Goal: Task Accomplishment & Management: Complete application form

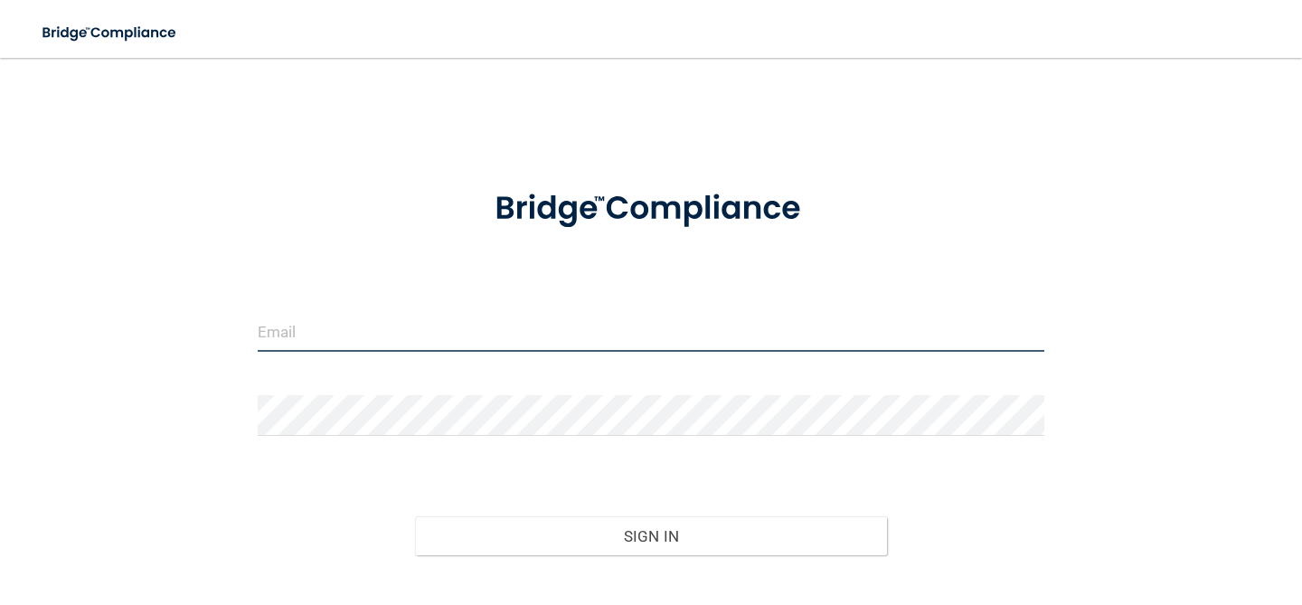
click at [452, 335] on input "email" at bounding box center [651, 331] width 787 height 41
type input "[PERSON_NAME][EMAIL_ADDRESS][DOMAIN_NAME]"
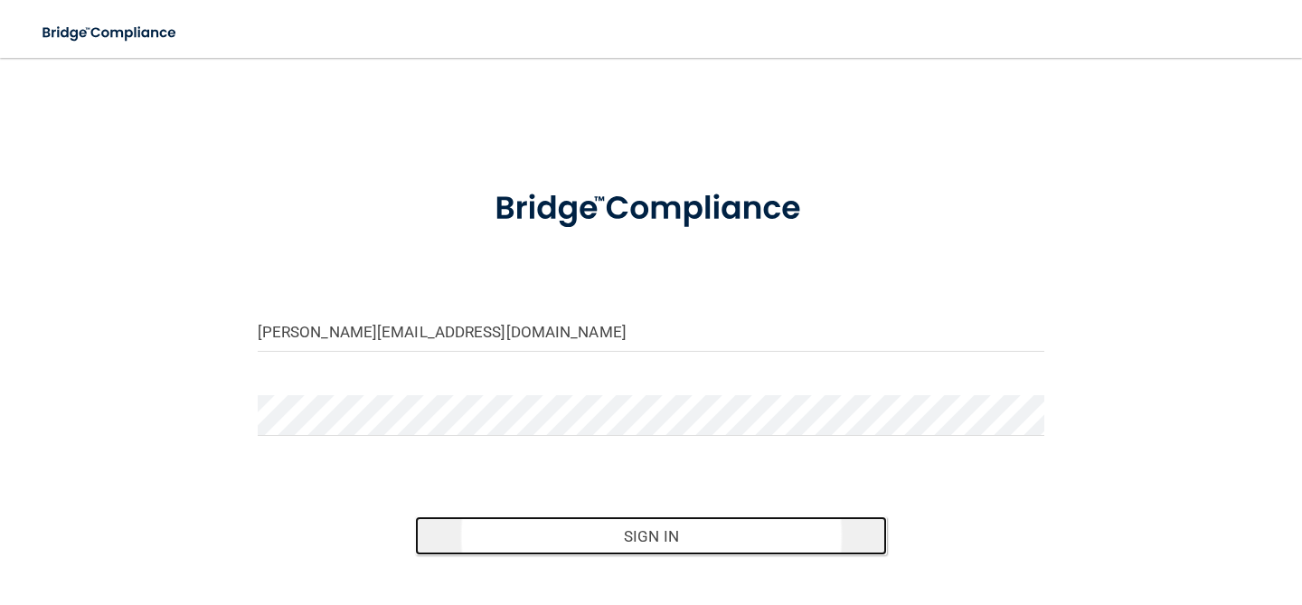
click at [575, 546] on button "Sign In" at bounding box center [651, 536] width 472 height 40
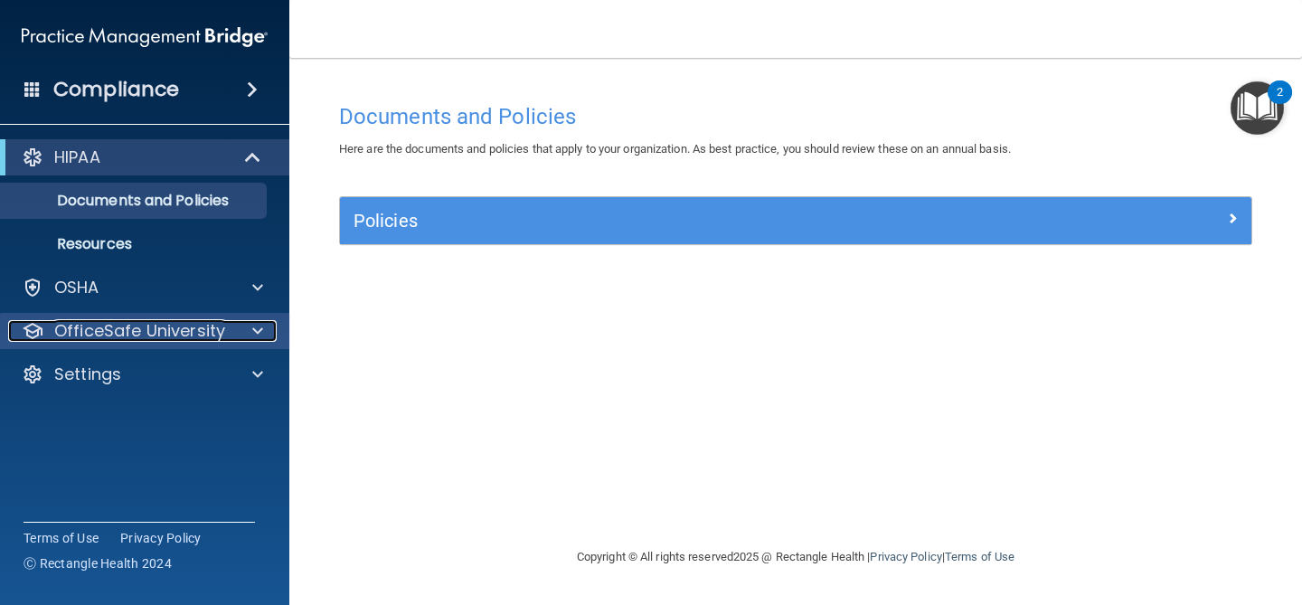
click at [167, 338] on p "OfficeSafe University" at bounding box center [139, 331] width 171 height 22
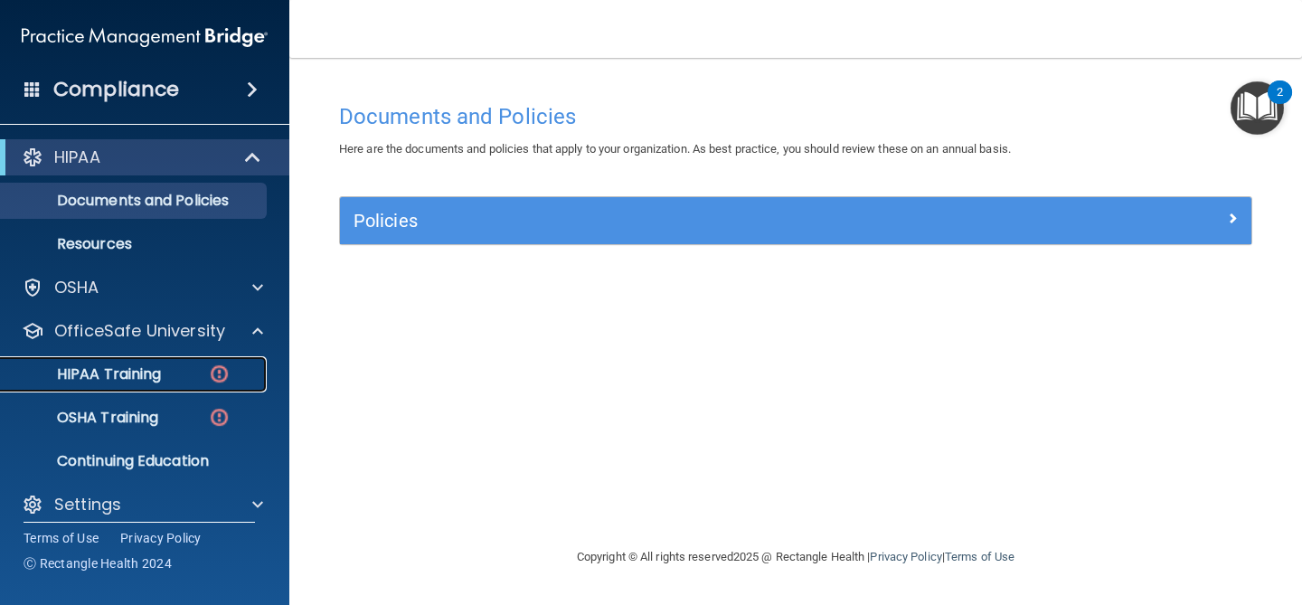
click at [143, 378] on p "HIPAA Training" at bounding box center [86, 374] width 149 height 18
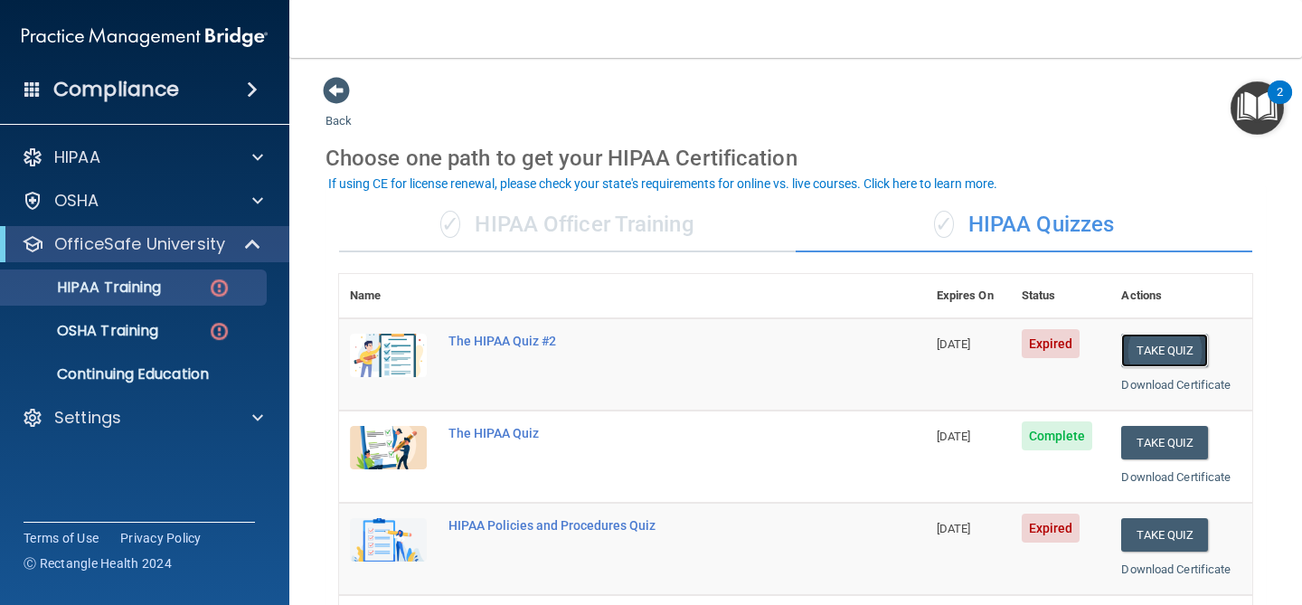
click at [1174, 347] on button "Take Quiz" at bounding box center [1164, 350] width 87 height 33
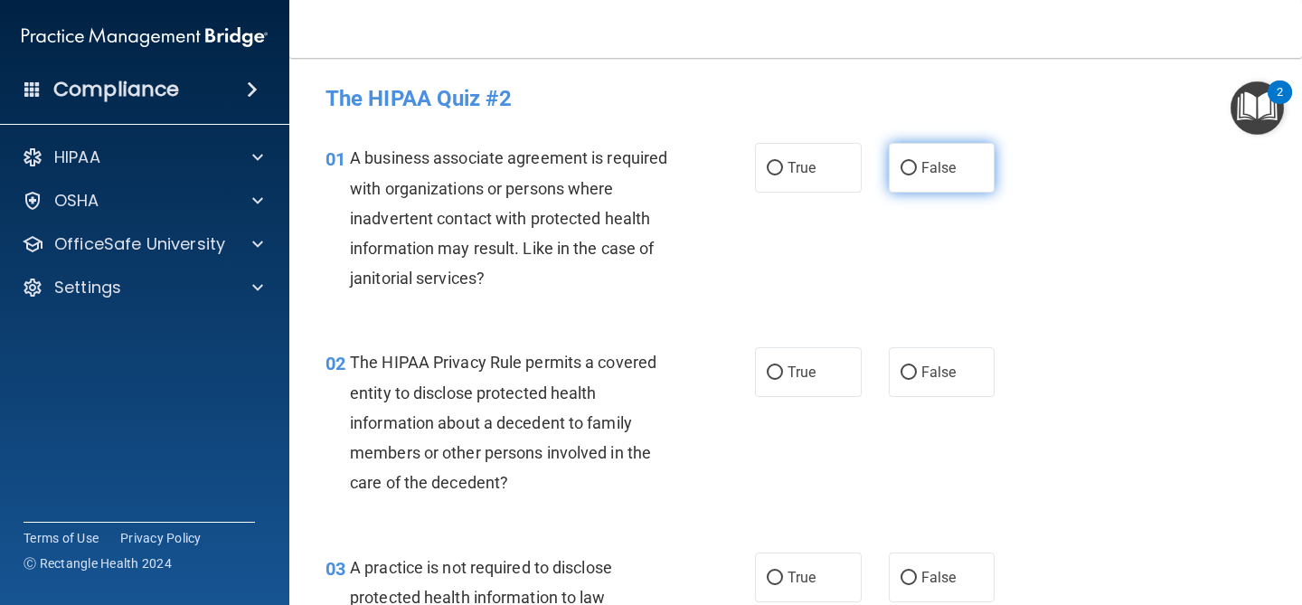
click at [971, 168] on label "False" at bounding box center [942, 168] width 107 height 50
click at [917, 168] on input "False" at bounding box center [909, 169] width 16 height 14
radio input "true"
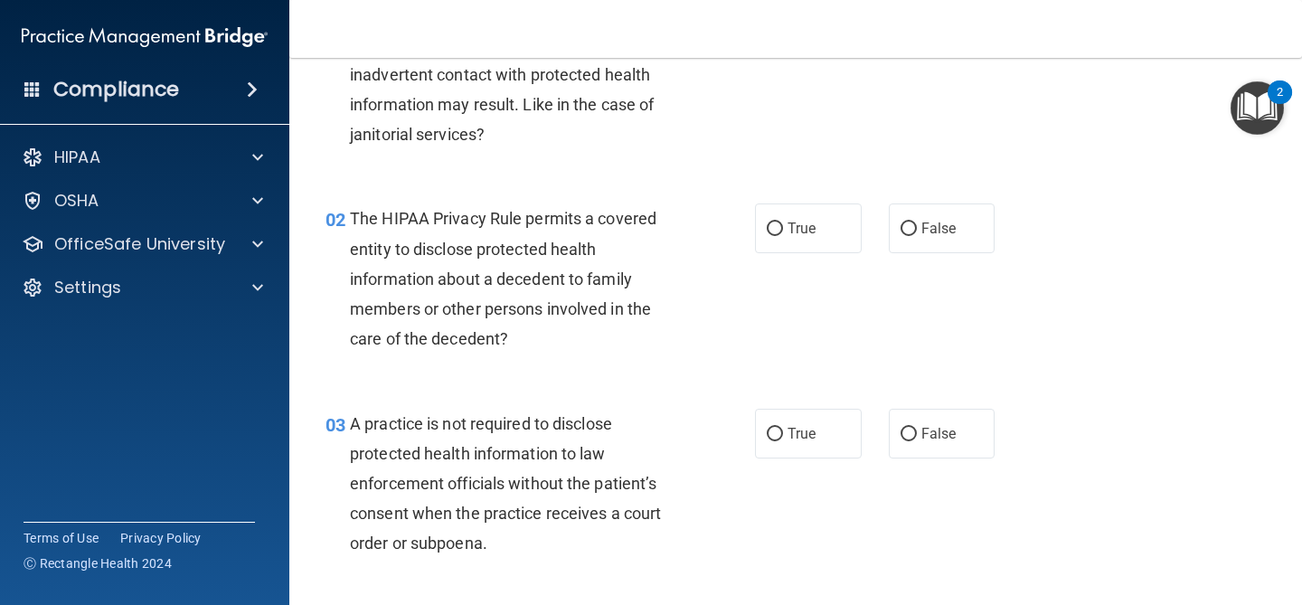
scroll to position [148, 0]
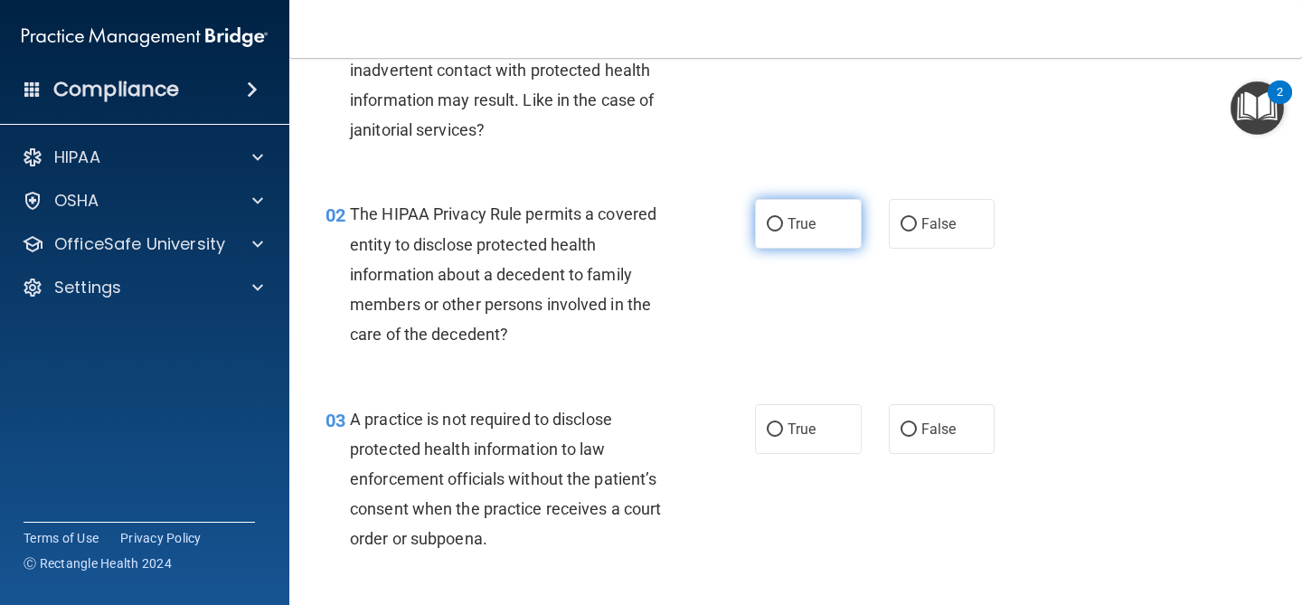
click at [799, 243] on label "True" at bounding box center [808, 224] width 107 height 50
click at [783, 231] on input "True" at bounding box center [775, 225] width 16 height 14
radio input "true"
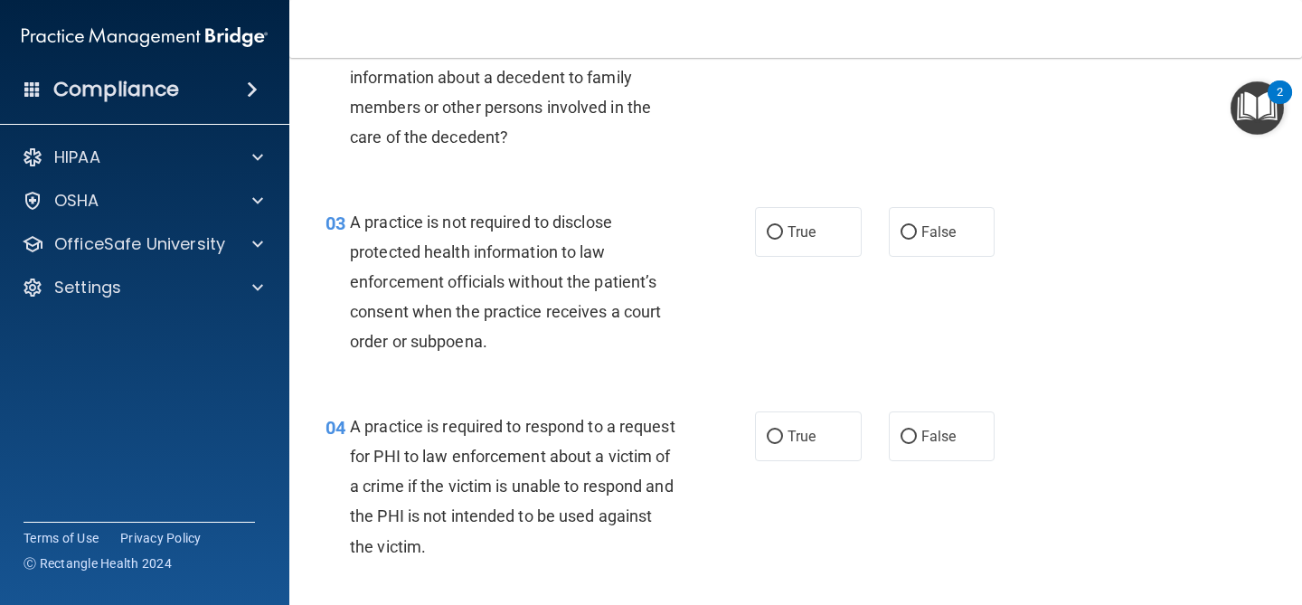
scroll to position [356, 0]
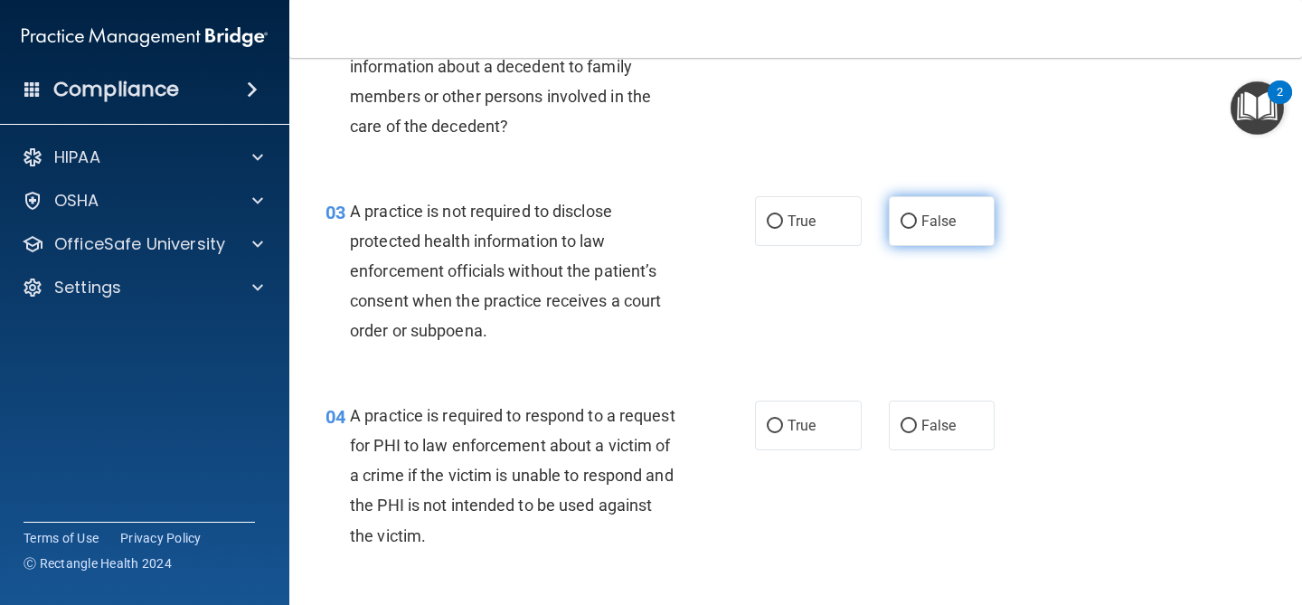
click at [934, 226] on span "False" at bounding box center [938, 220] width 35 height 17
click at [917, 226] on input "False" at bounding box center [909, 222] width 16 height 14
radio input "true"
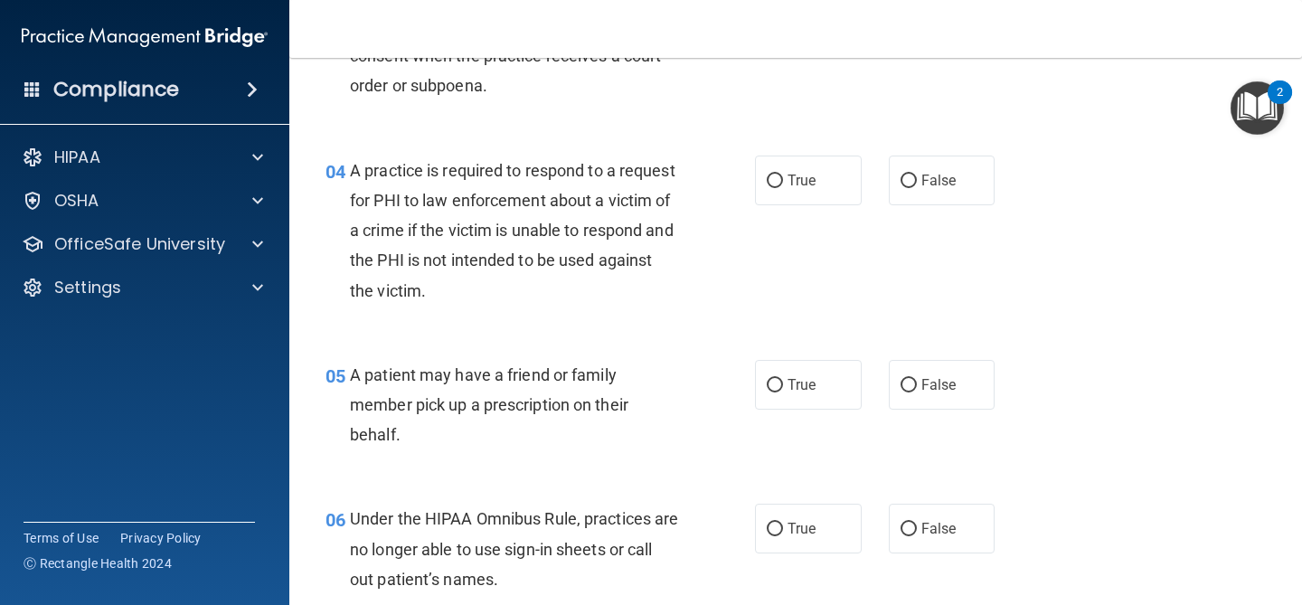
scroll to position [605, 0]
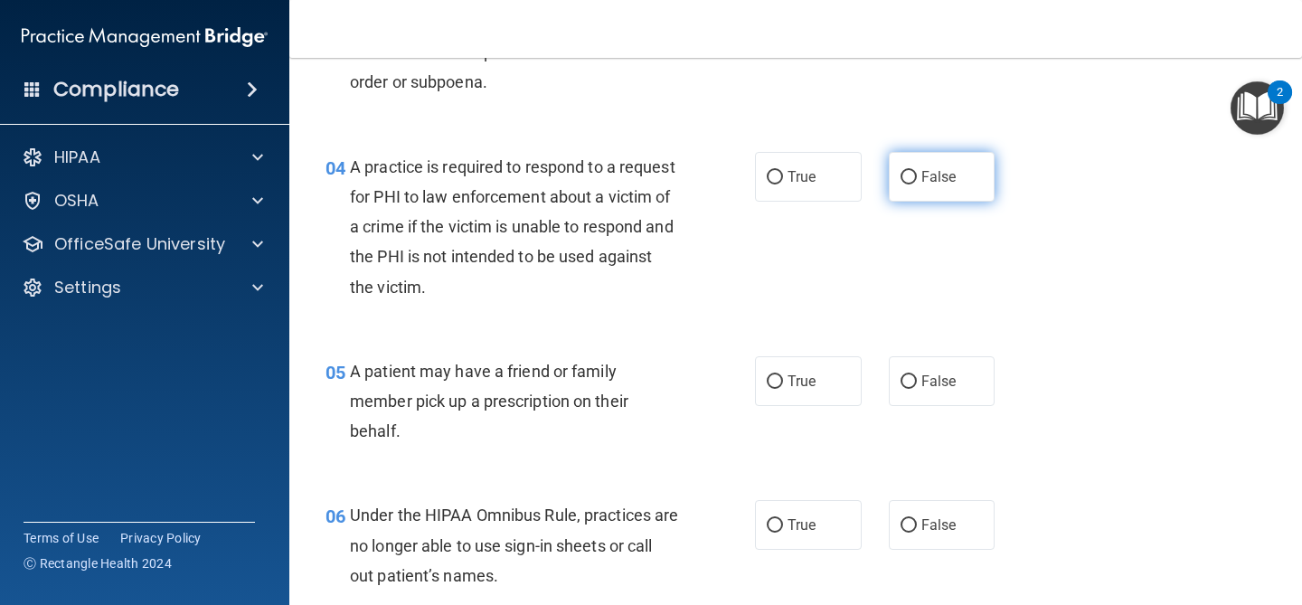
click at [907, 181] on input "False" at bounding box center [909, 178] width 16 height 14
radio input "true"
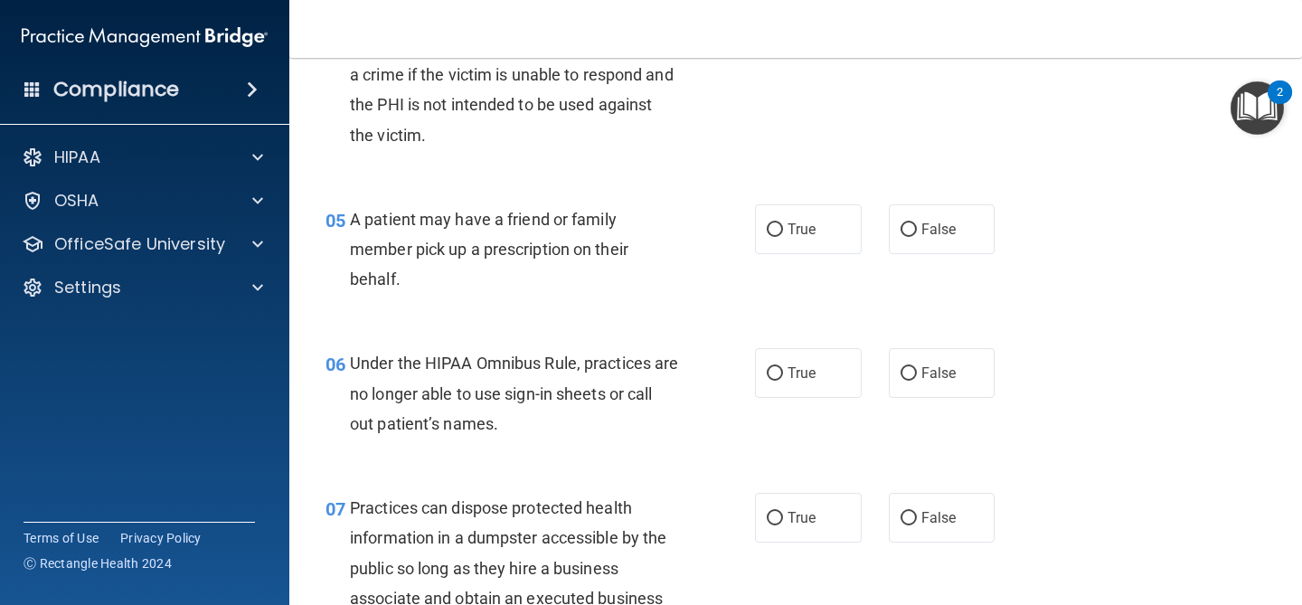
scroll to position [759, 0]
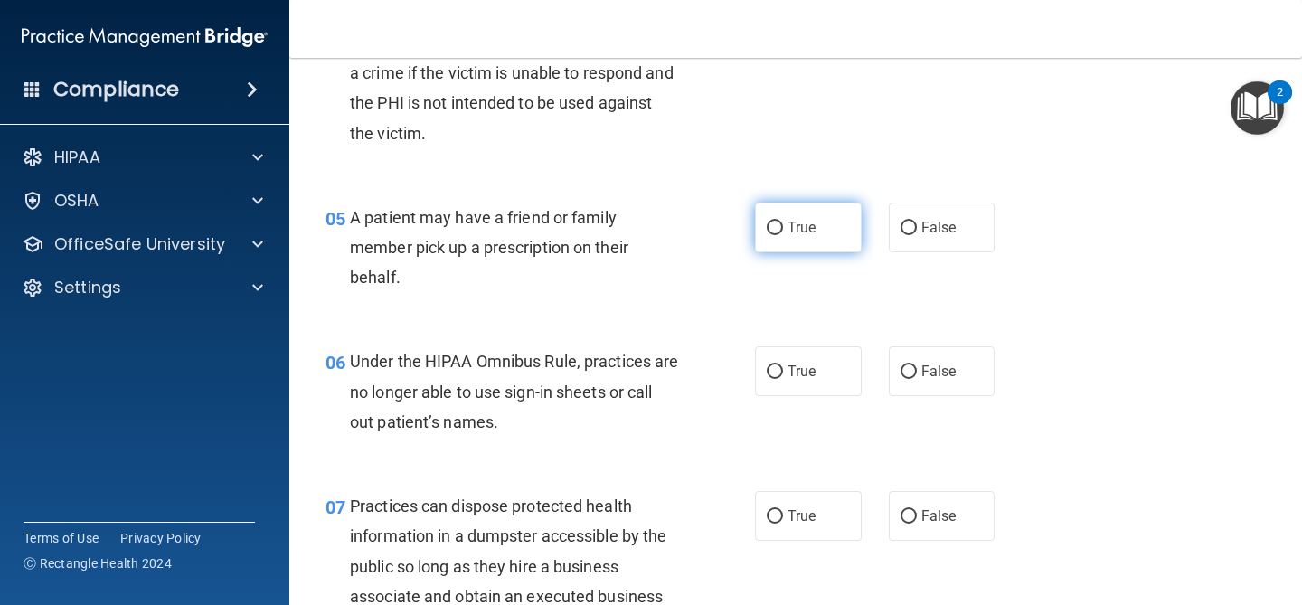
click at [796, 231] on span "True" at bounding box center [802, 227] width 28 height 17
click at [783, 231] on input "True" at bounding box center [775, 229] width 16 height 14
radio input "true"
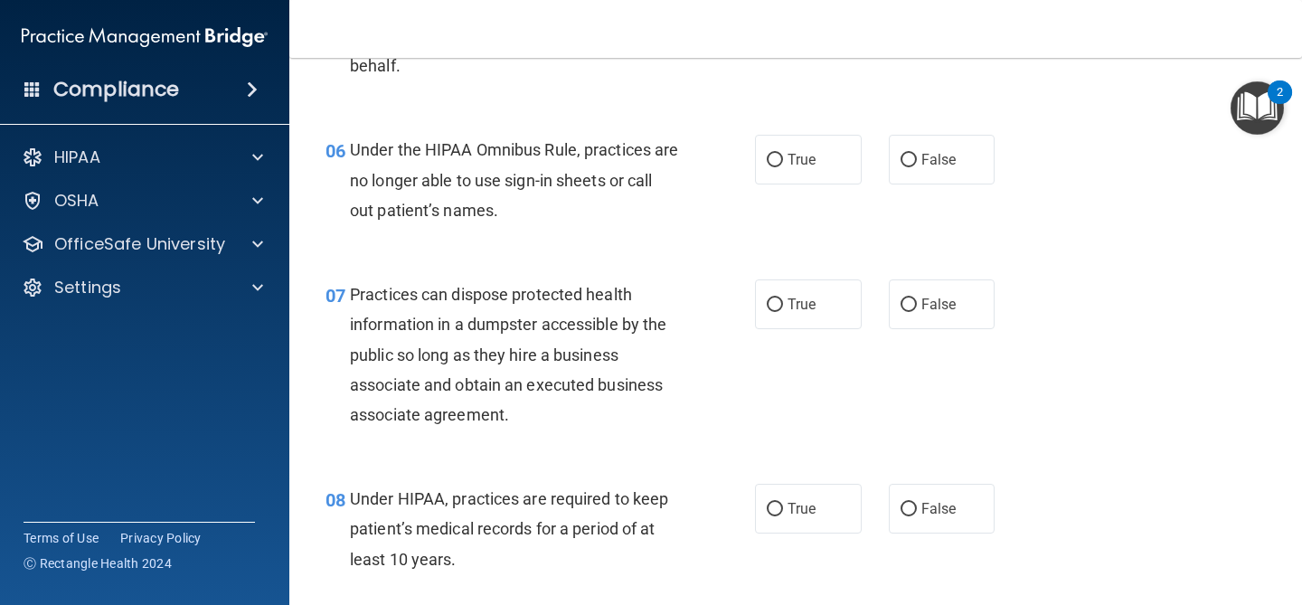
scroll to position [976, 0]
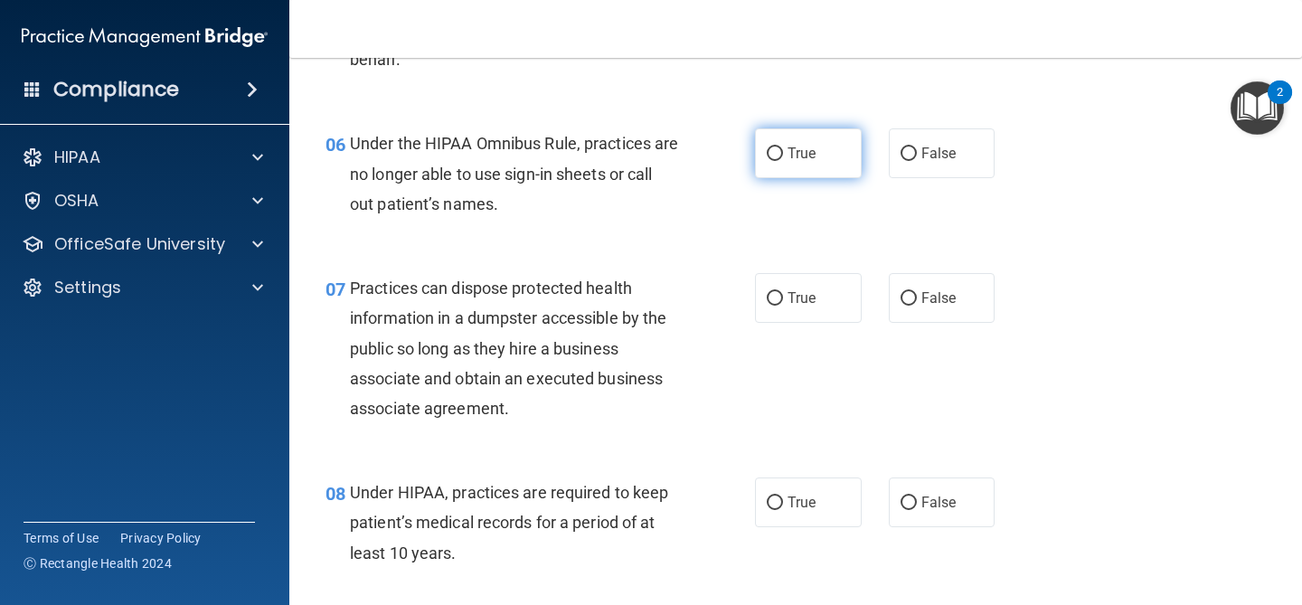
click at [812, 147] on span "True" at bounding box center [802, 153] width 28 height 17
click at [783, 147] on input "True" at bounding box center [775, 154] width 16 height 14
radio input "true"
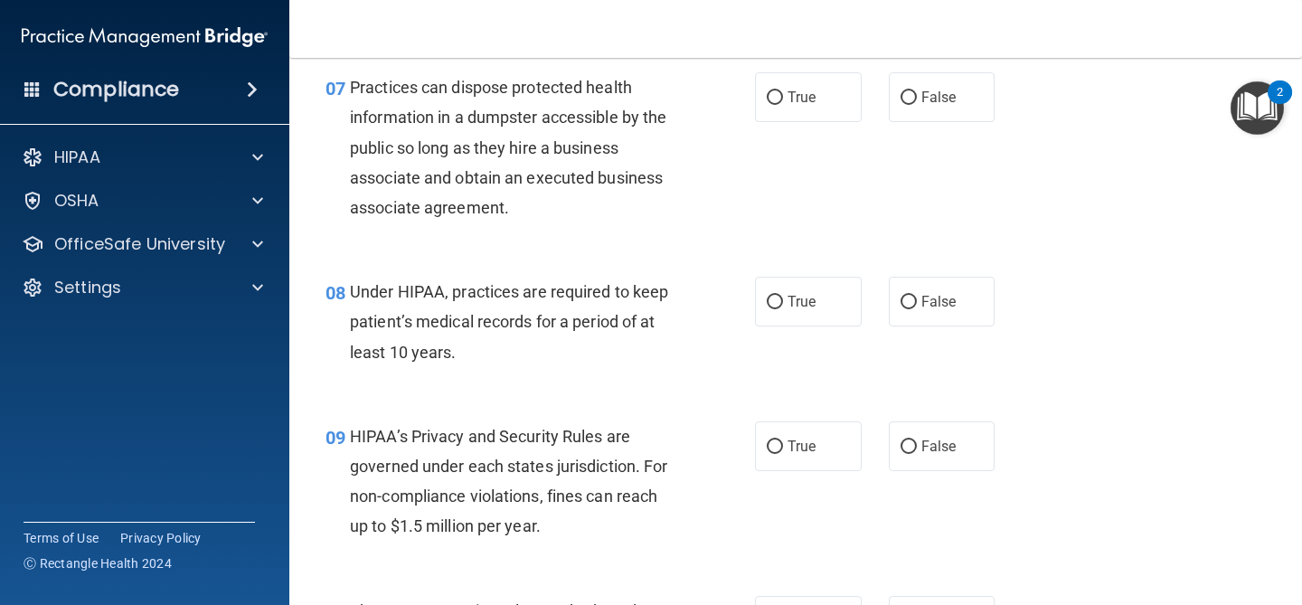
scroll to position [1190, 0]
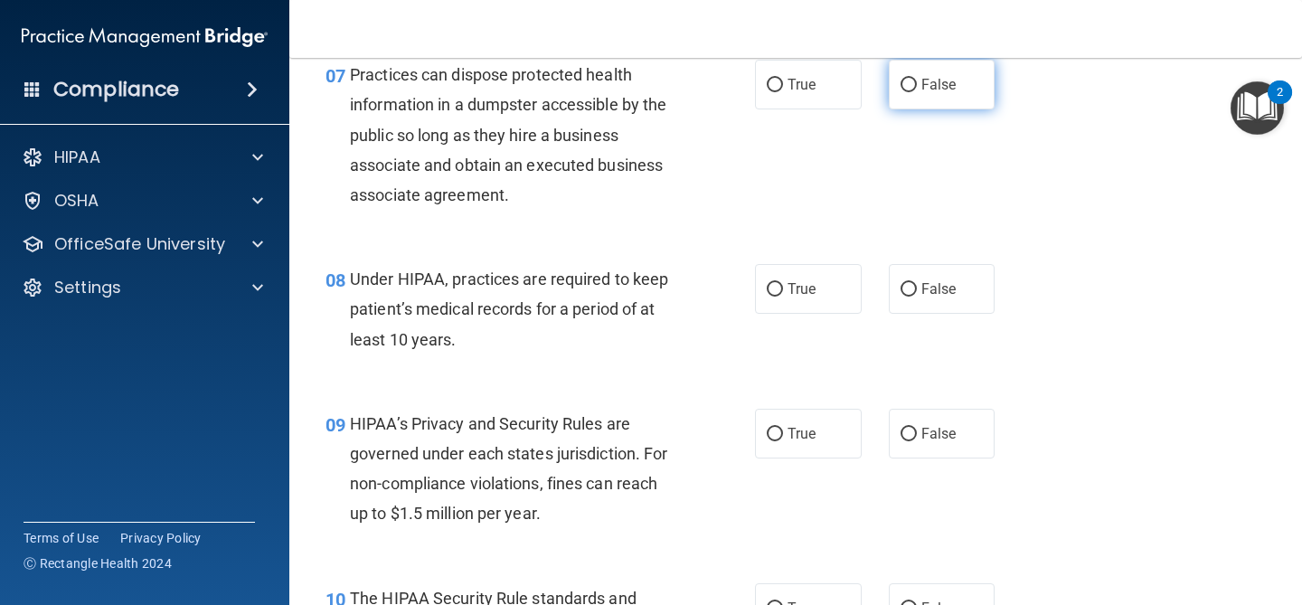
click at [908, 71] on label "False" at bounding box center [942, 85] width 107 height 50
click at [908, 79] on input "False" at bounding box center [909, 86] width 16 height 14
radio input "true"
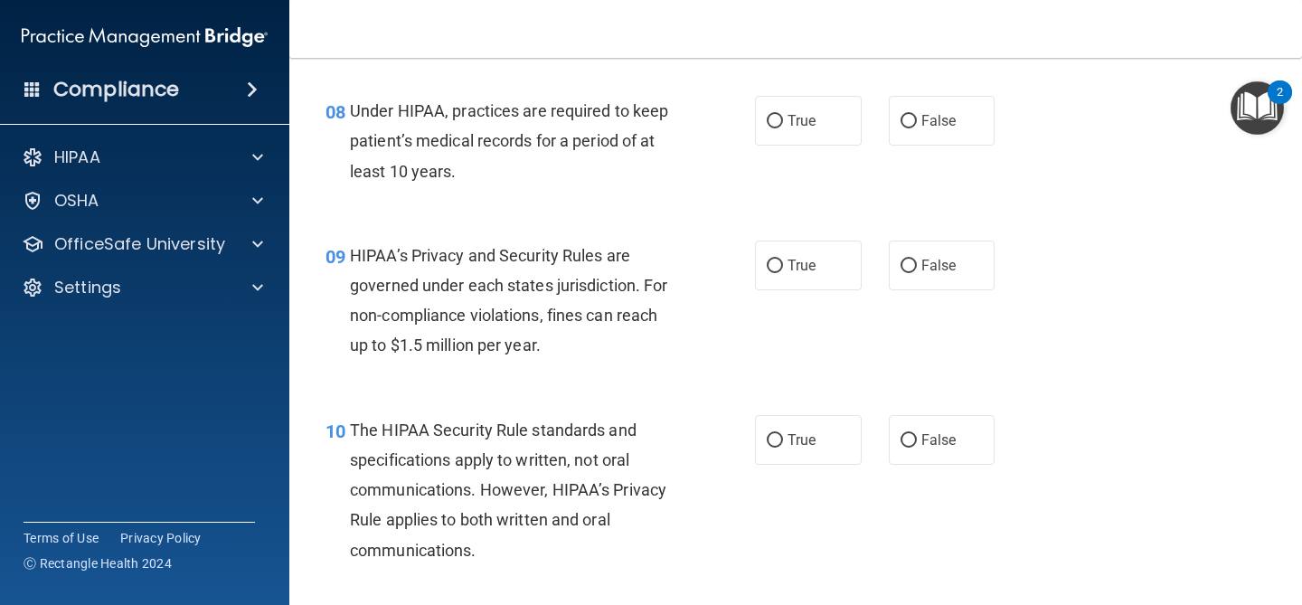
scroll to position [1364, 0]
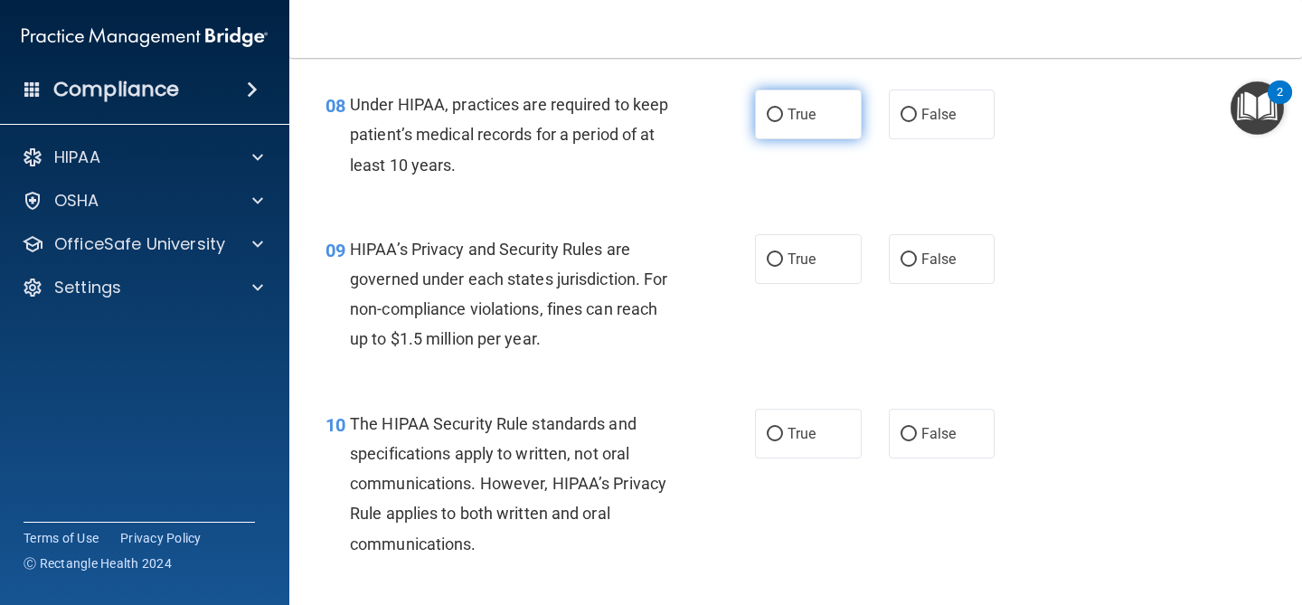
click at [815, 130] on label "True" at bounding box center [808, 115] width 107 height 50
click at [783, 122] on input "True" at bounding box center [775, 115] width 16 height 14
radio input "true"
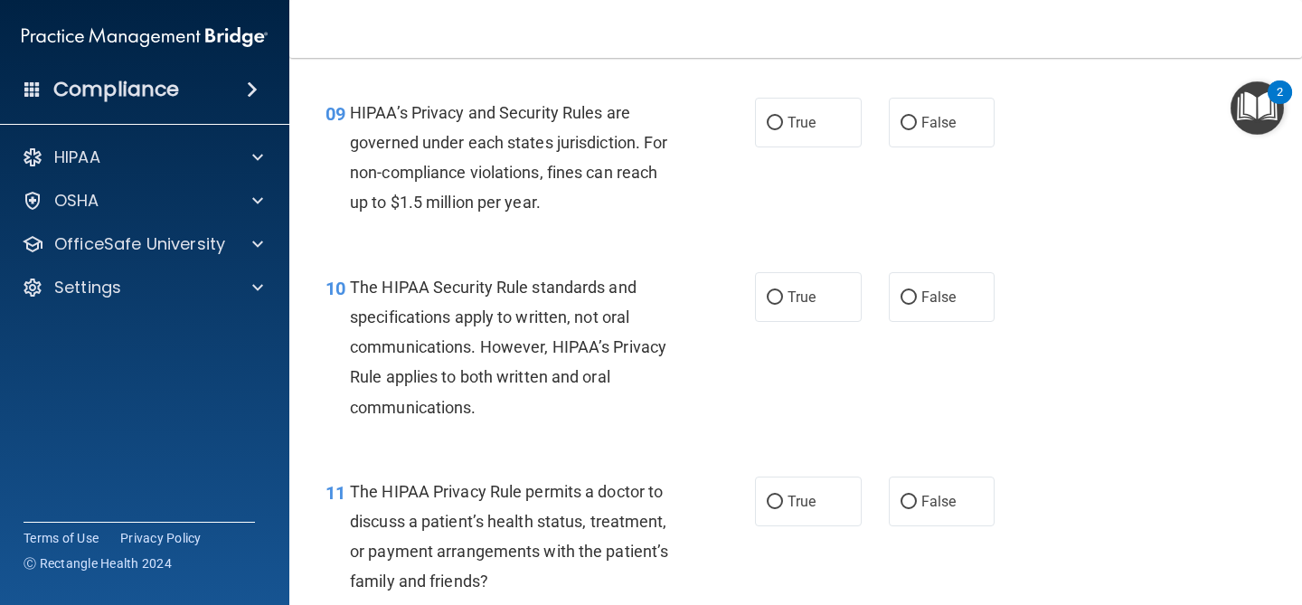
scroll to position [1504, 0]
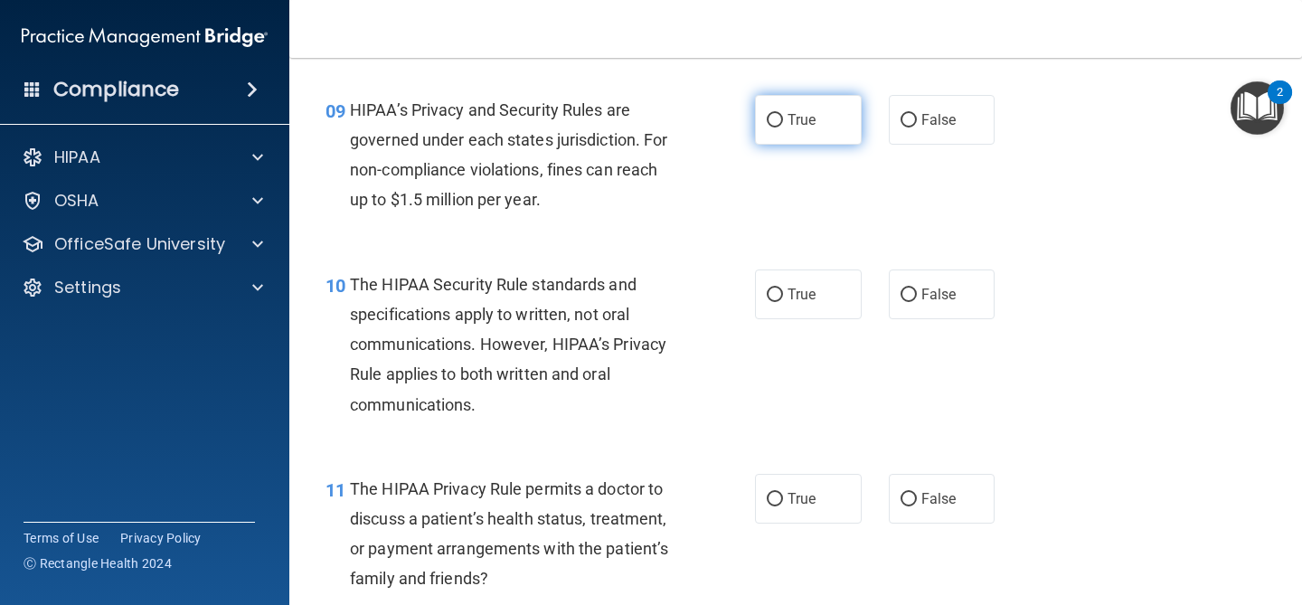
click at [802, 137] on label "True" at bounding box center [808, 120] width 107 height 50
click at [783, 127] on input "True" at bounding box center [775, 121] width 16 height 14
radio input "true"
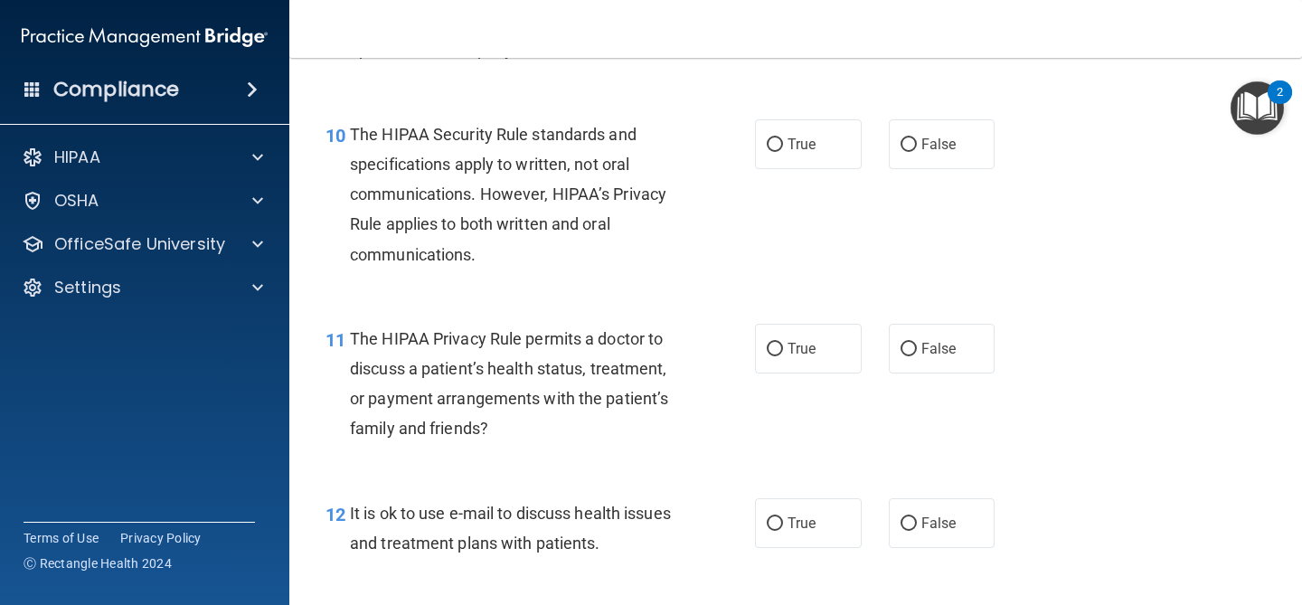
scroll to position [1655, 0]
click at [901, 155] on label "False" at bounding box center [942, 143] width 107 height 50
click at [901, 151] on input "False" at bounding box center [909, 144] width 16 height 14
radio input "true"
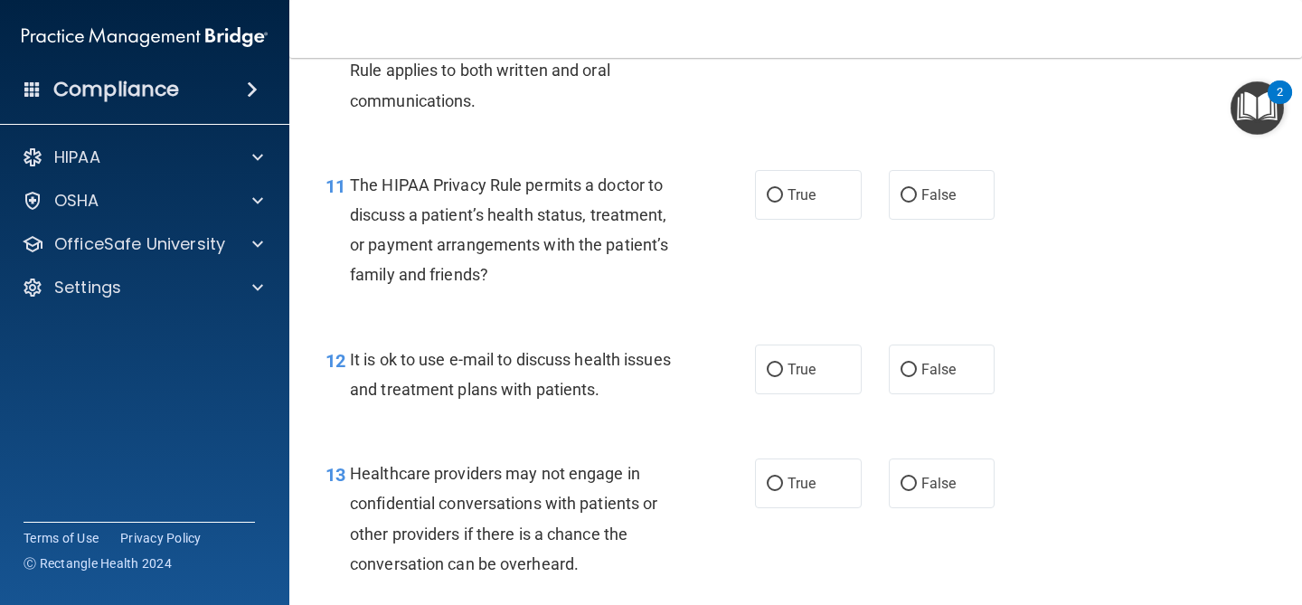
scroll to position [1810, 0]
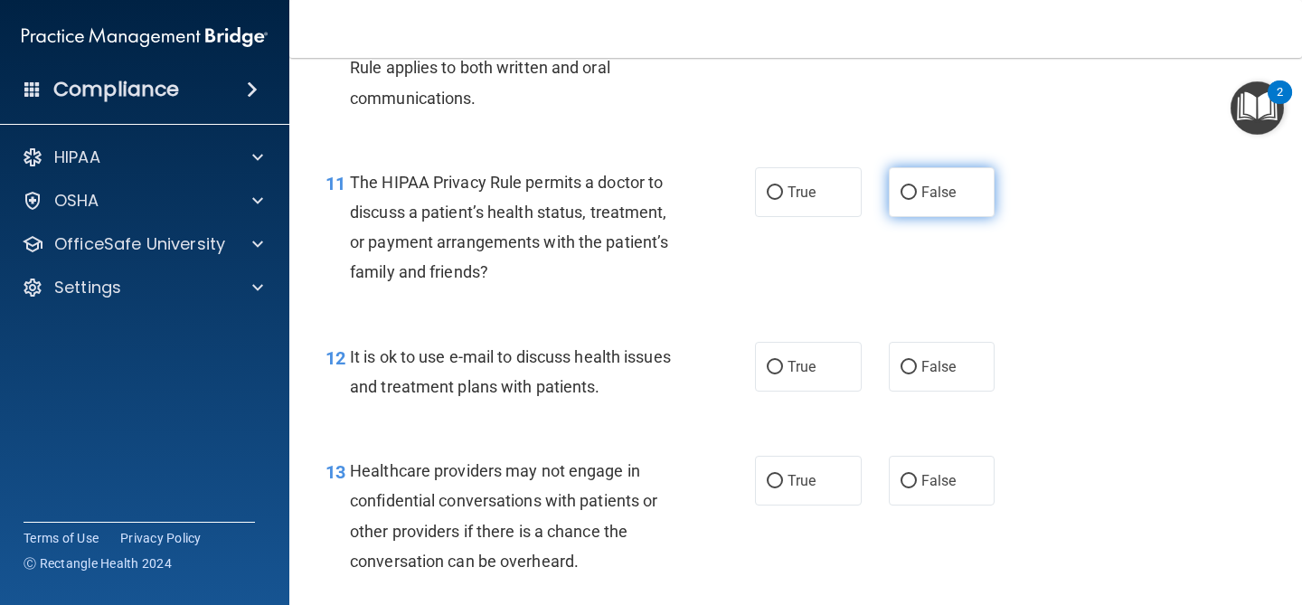
click at [901, 198] on input "False" at bounding box center [909, 193] width 16 height 14
radio input "true"
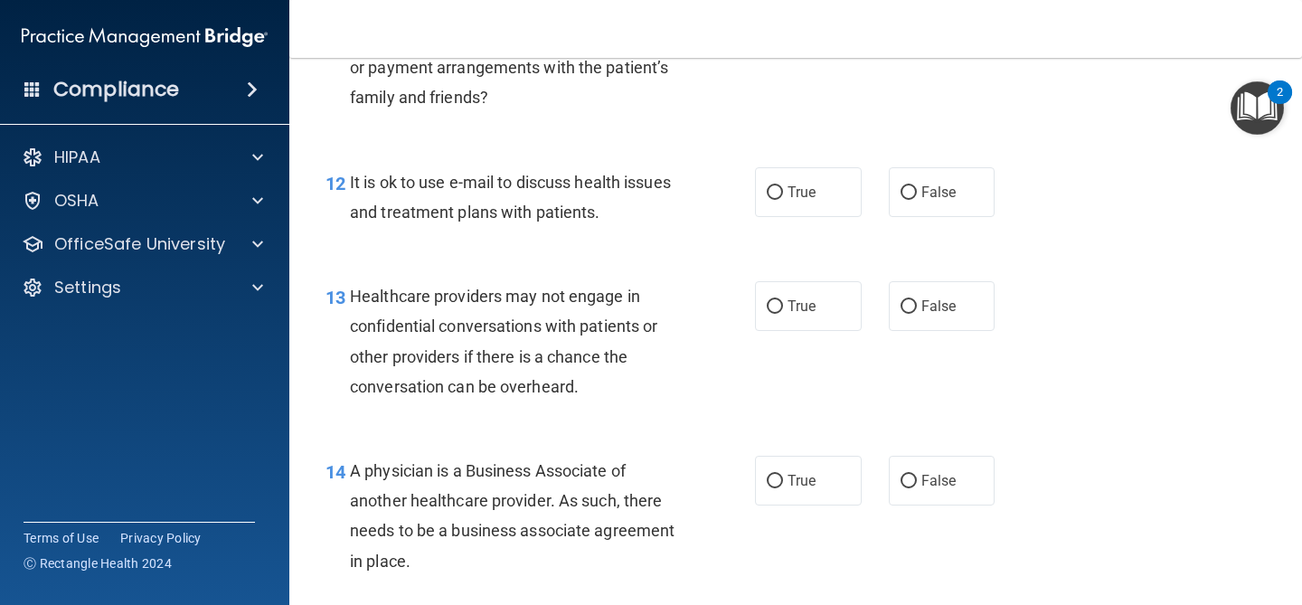
scroll to position [1991, 0]
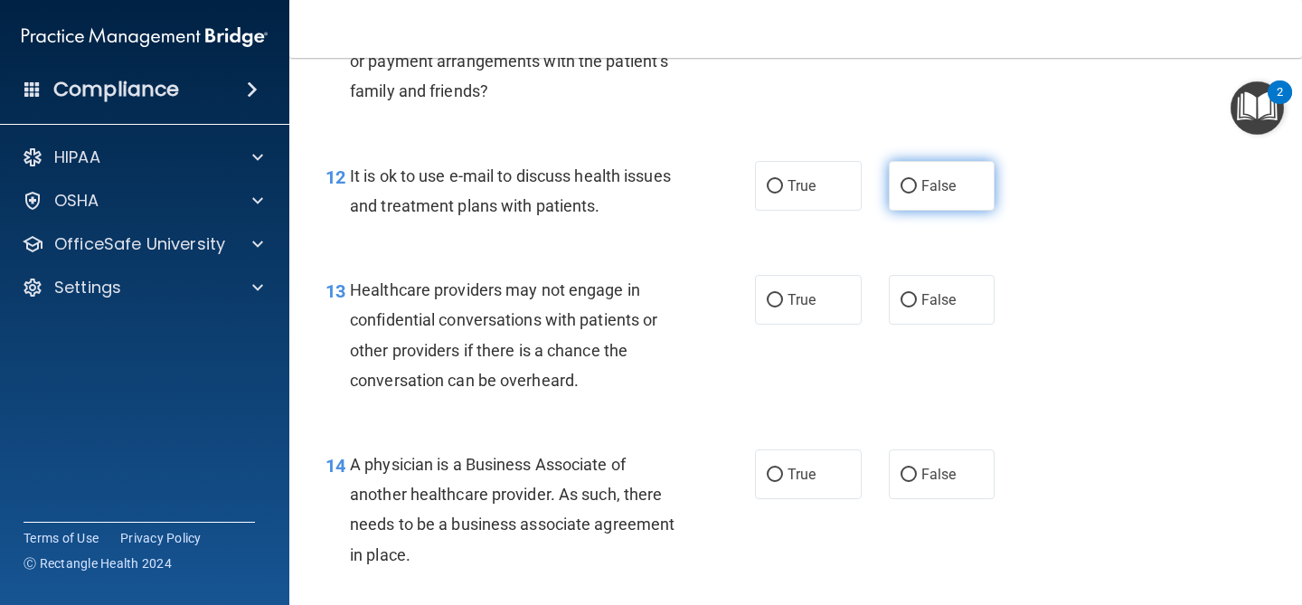
click at [933, 184] on span "False" at bounding box center [938, 185] width 35 height 17
click at [917, 184] on input "False" at bounding box center [909, 187] width 16 height 14
radio input "true"
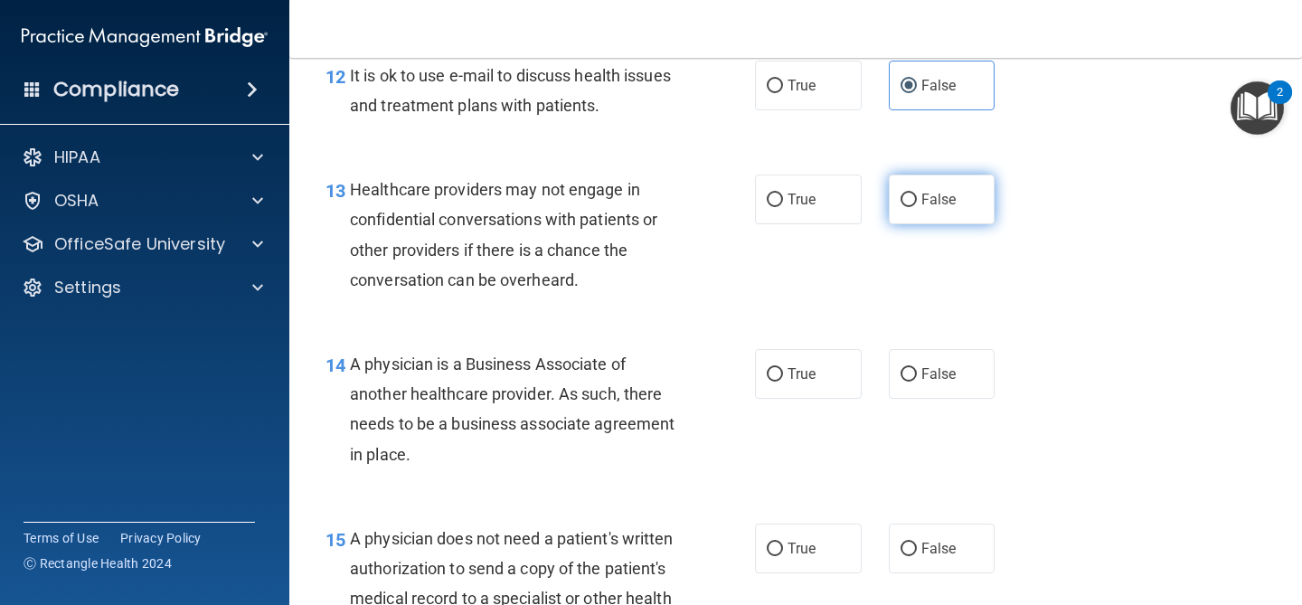
scroll to position [2099, 0]
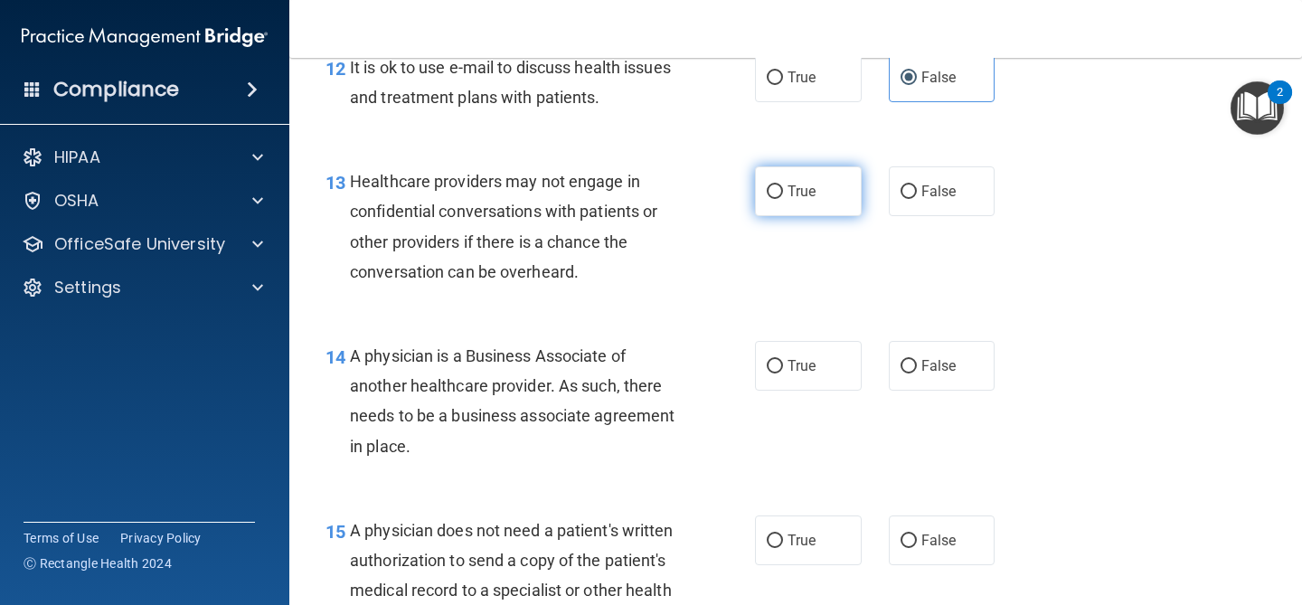
click at [829, 211] on label "True" at bounding box center [808, 191] width 107 height 50
click at [783, 199] on input "True" at bounding box center [775, 192] width 16 height 14
radio input "true"
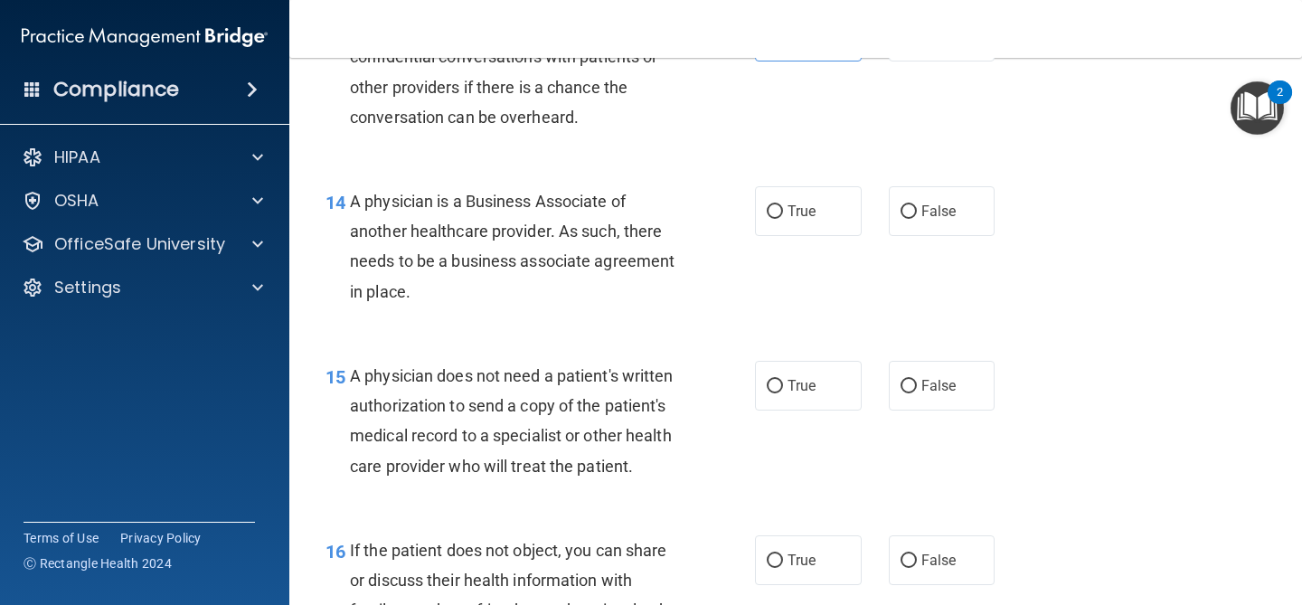
scroll to position [2276, 0]
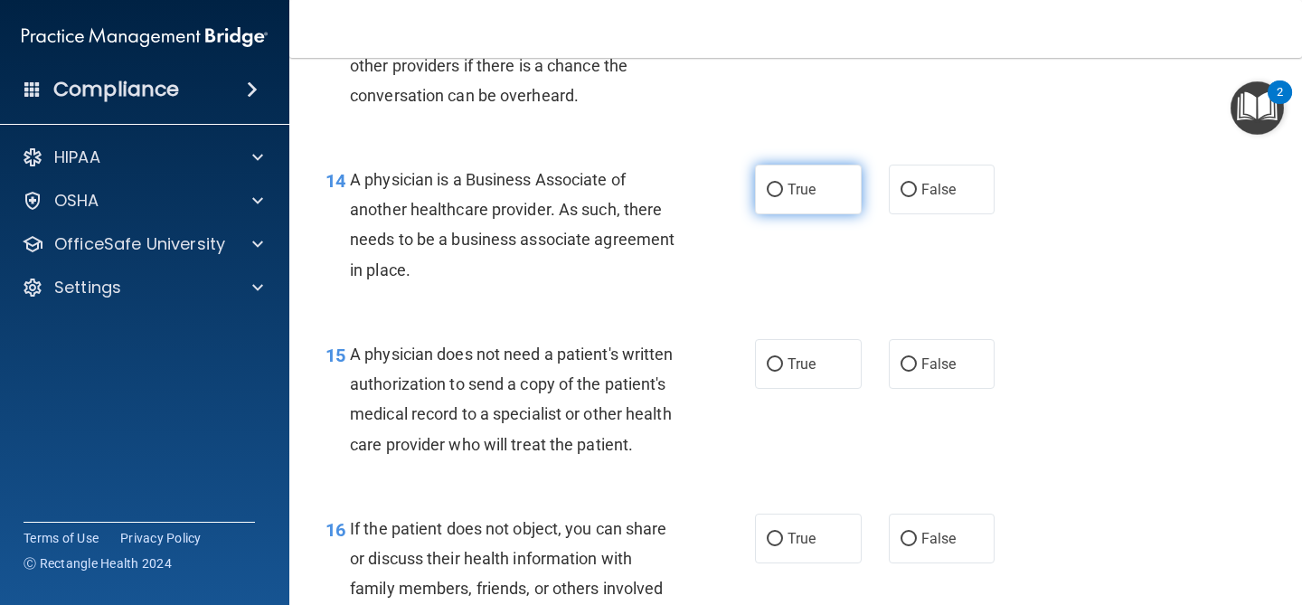
click at [836, 182] on label "True" at bounding box center [808, 190] width 107 height 50
click at [783, 184] on input "True" at bounding box center [775, 191] width 16 height 14
radio input "true"
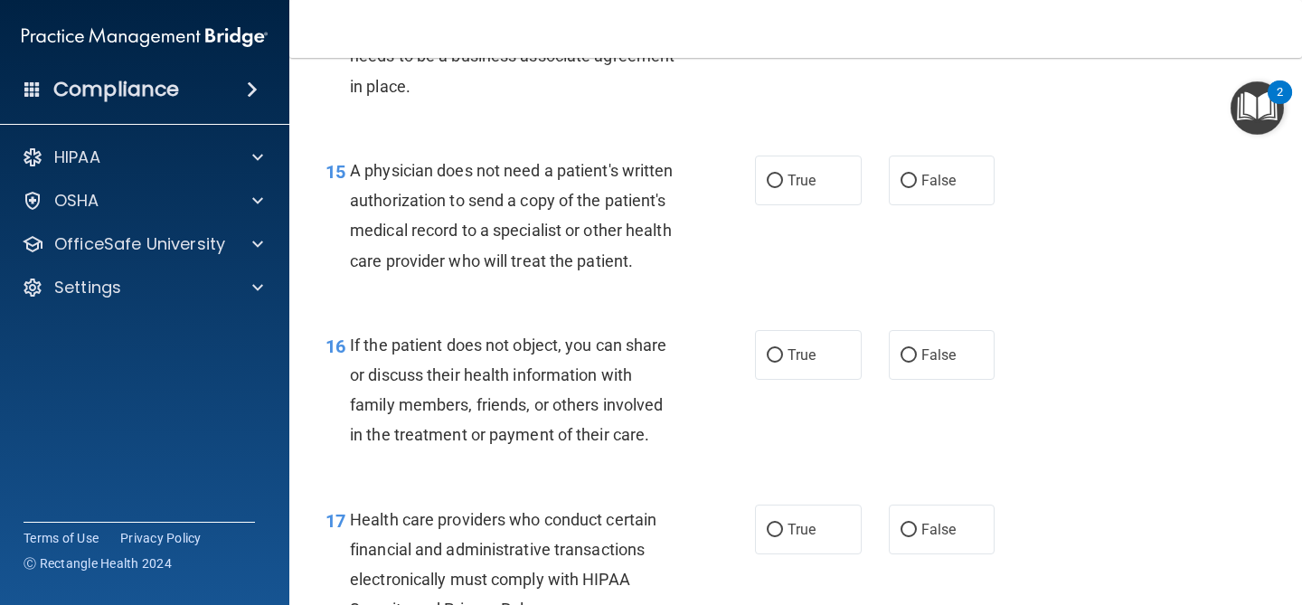
scroll to position [2465, 0]
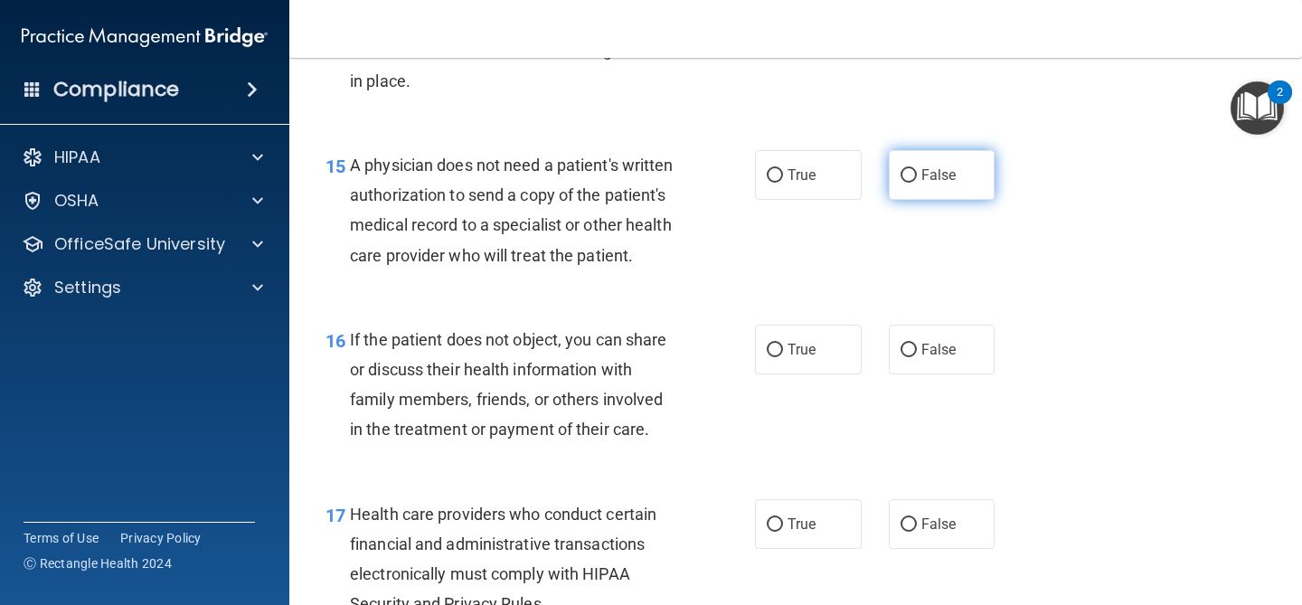
click at [957, 189] on label "False" at bounding box center [942, 175] width 107 height 50
click at [917, 183] on input "False" at bounding box center [909, 176] width 16 height 14
radio input "true"
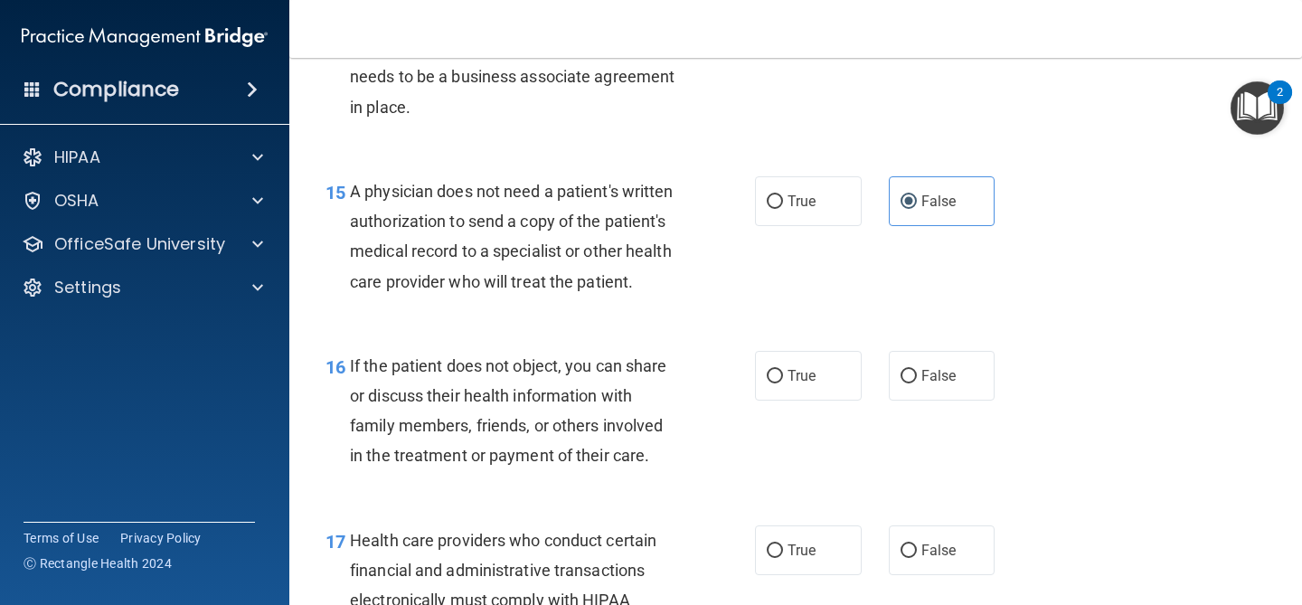
scroll to position [2439, 0]
click at [807, 182] on label "True" at bounding box center [808, 200] width 107 height 50
click at [783, 194] on input "True" at bounding box center [775, 201] width 16 height 14
radio input "true"
radio input "false"
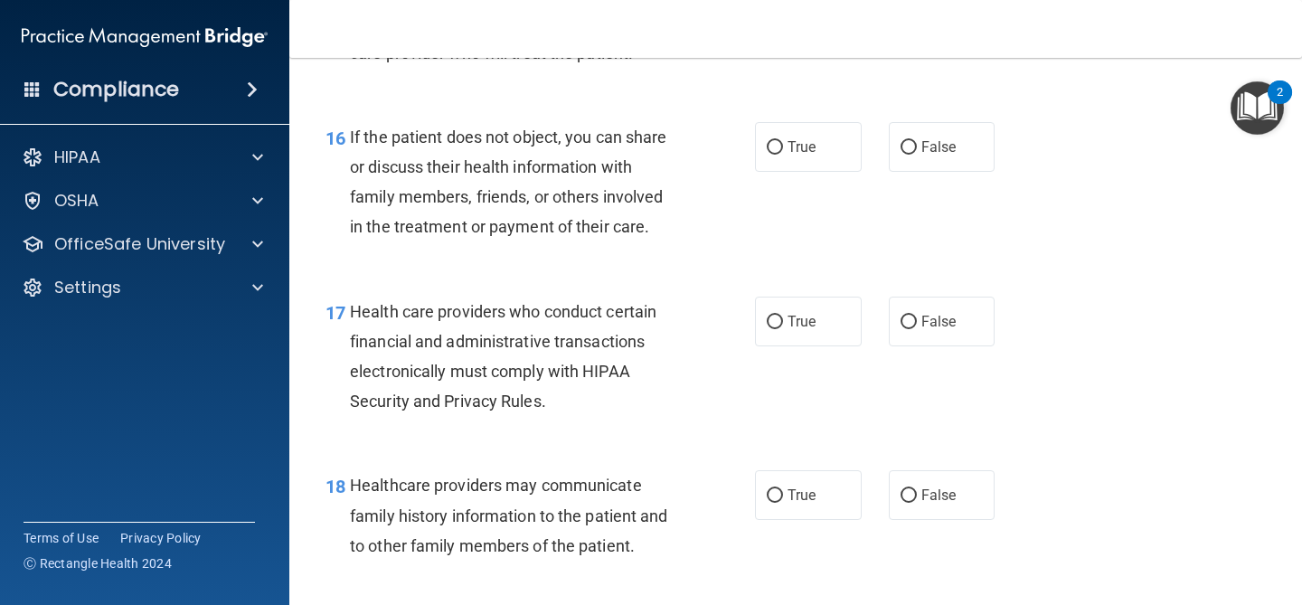
scroll to position [2668, 0]
click at [923, 134] on label "False" at bounding box center [942, 146] width 107 height 50
click at [917, 140] on input "False" at bounding box center [909, 147] width 16 height 14
radio input "true"
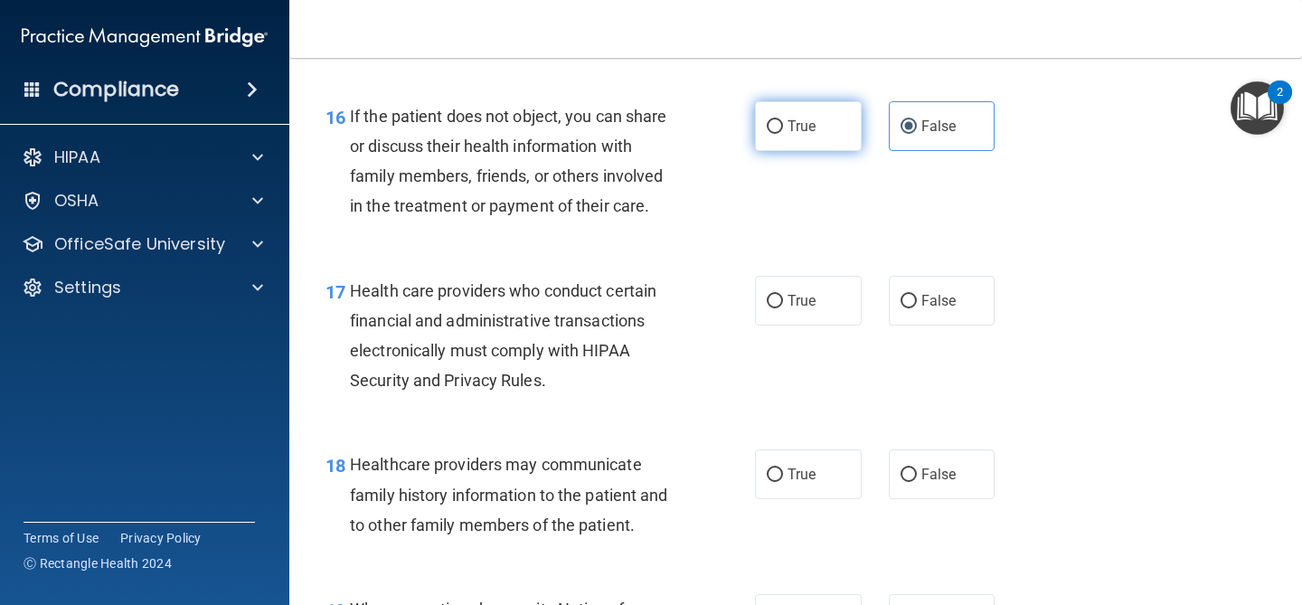
click at [797, 138] on label "True" at bounding box center [808, 126] width 107 height 50
click at [783, 134] on input "True" at bounding box center [775, 127] width 16 height 14
radio input "true"
radio input "false"
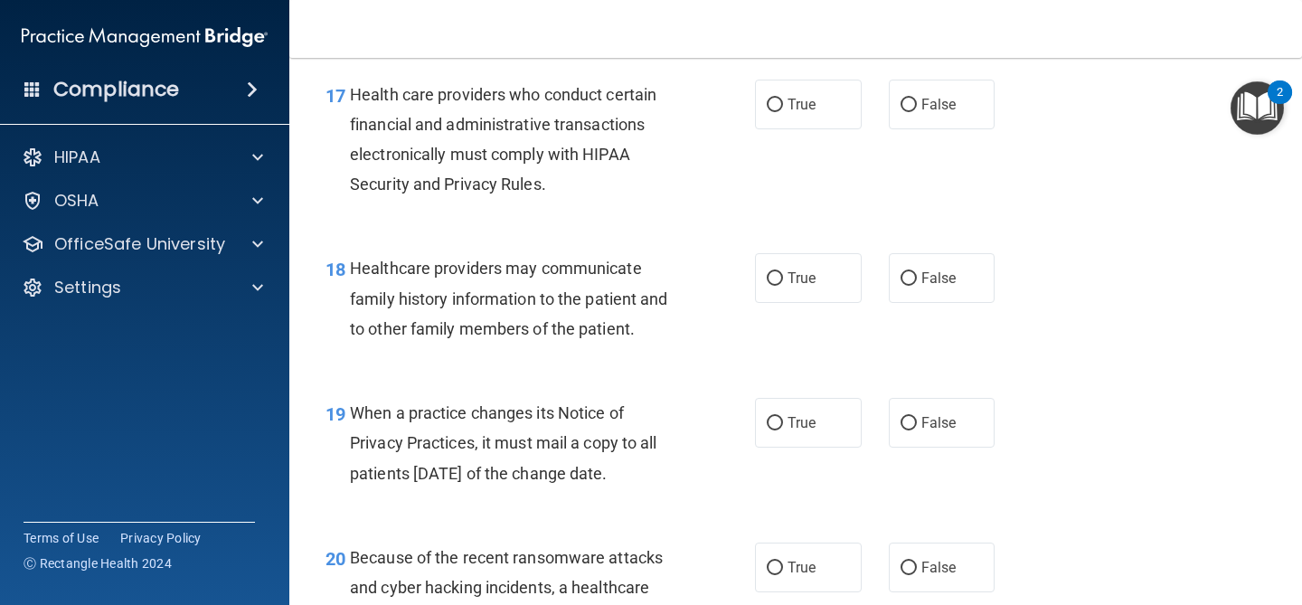
scroll to position [2886, 0]
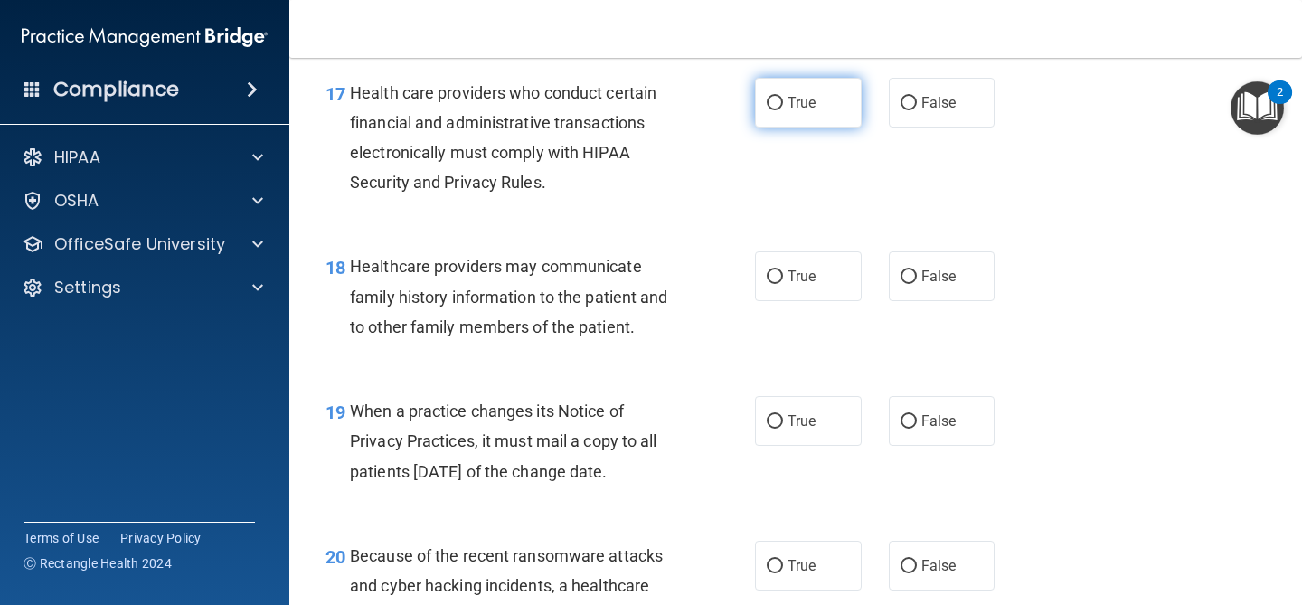
click at [830, 99] on label "True" at bounding box center [808, 103] width 107 height 50
click at [783, 99] on input "True" at bounding box center [775, 104] width 16 height 14
radio input "true"
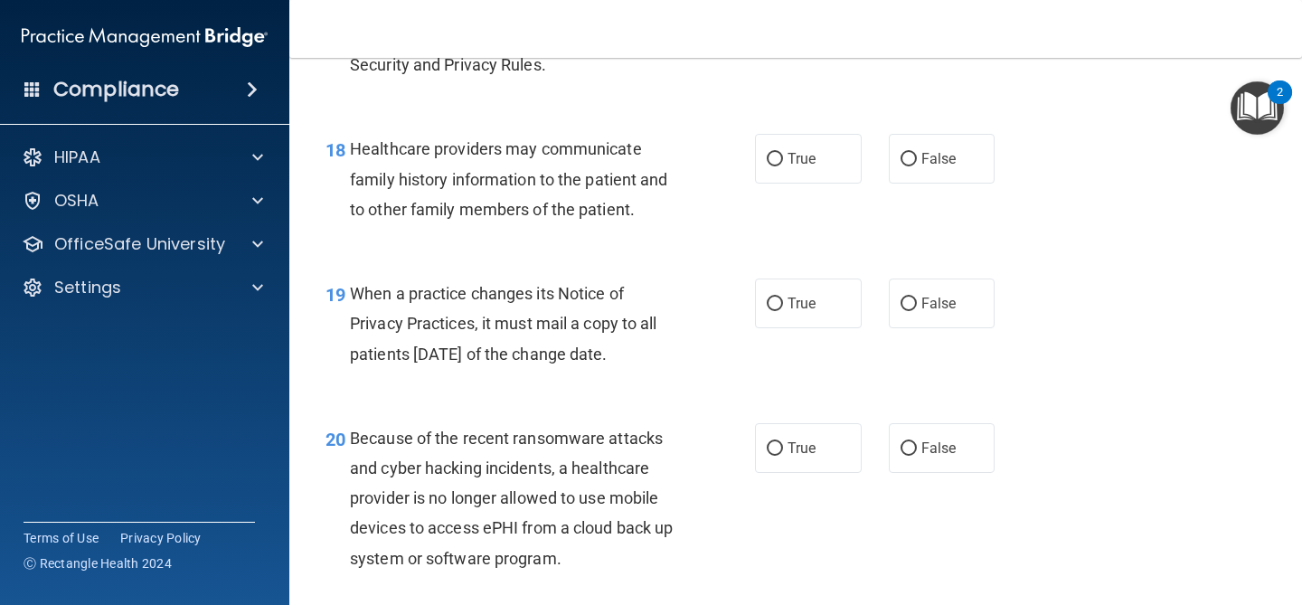
scroll to position [3056, 0]
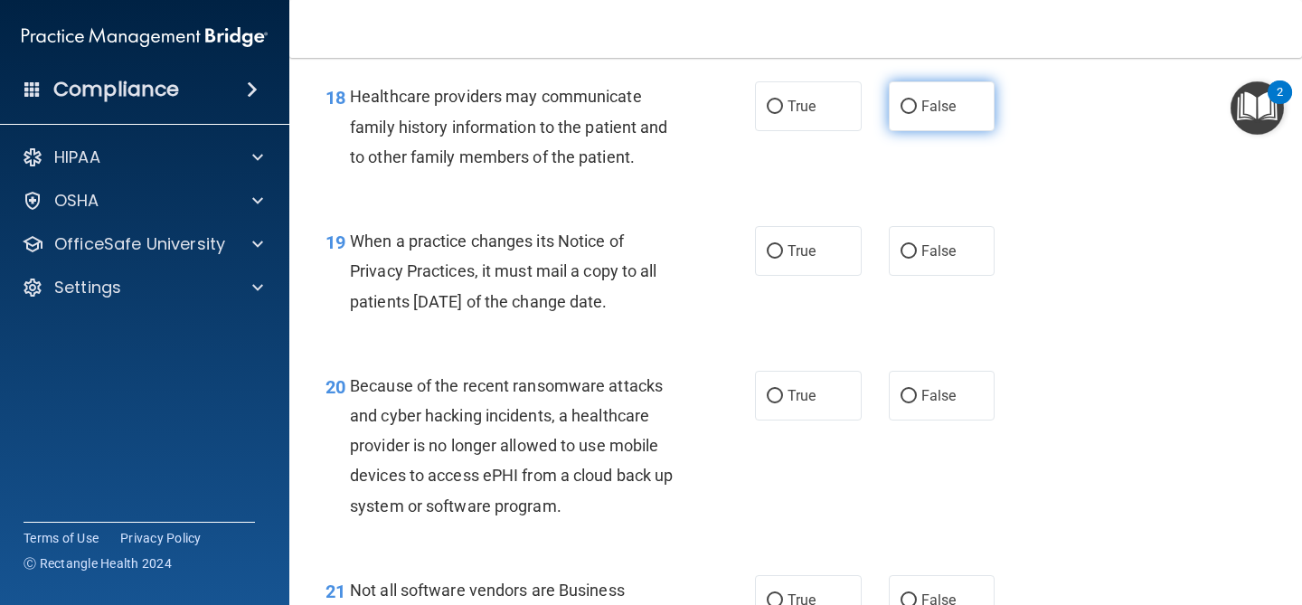
click at [942, 108] on span "False" at bounding box center [938, 106] width 35 height 17
click at [917, 108] on input "False" at bounding box center [909, 107] width 16 height 14
radio input "true"
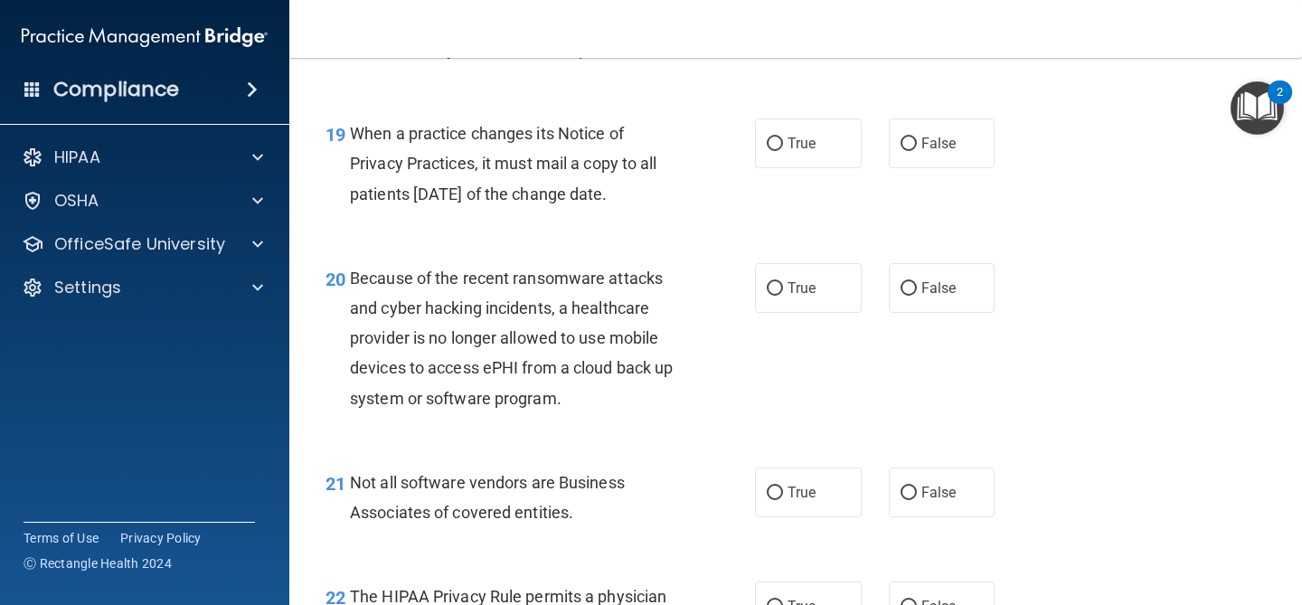
scroll to position [3166, 0]
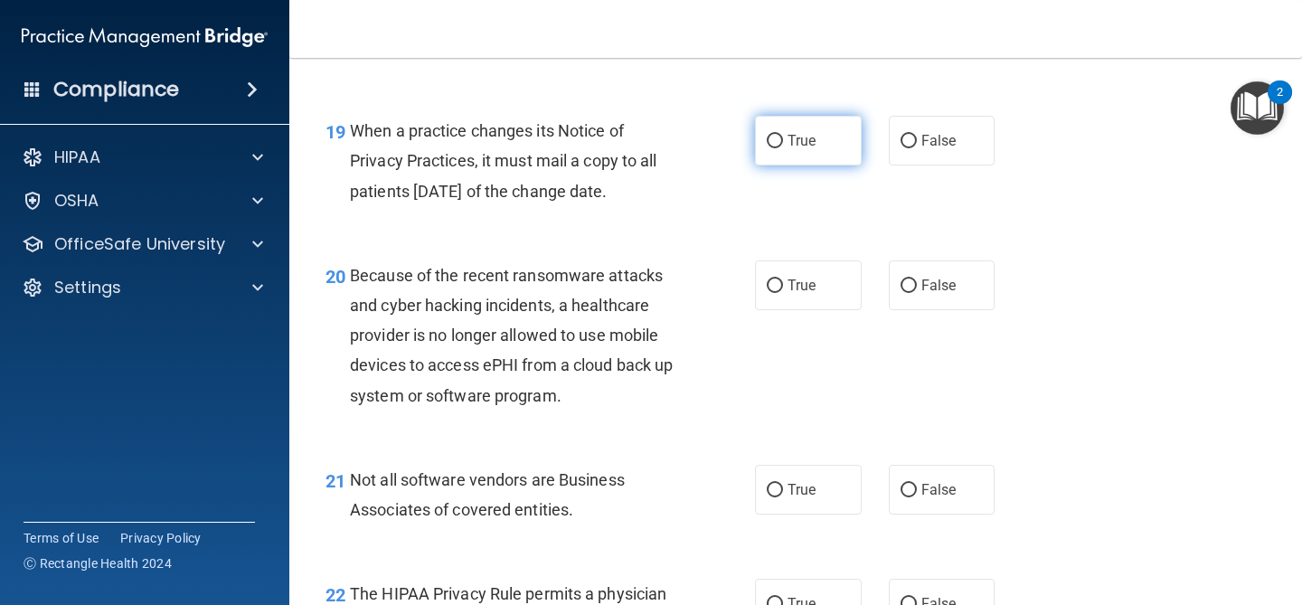
click at [808, 134] on span "True" at bounding box center [802, 140] width 28 height 17
click at [783, 135] on input "True" at bounding box center [775, 142] width 16 height 14
radio input "true"
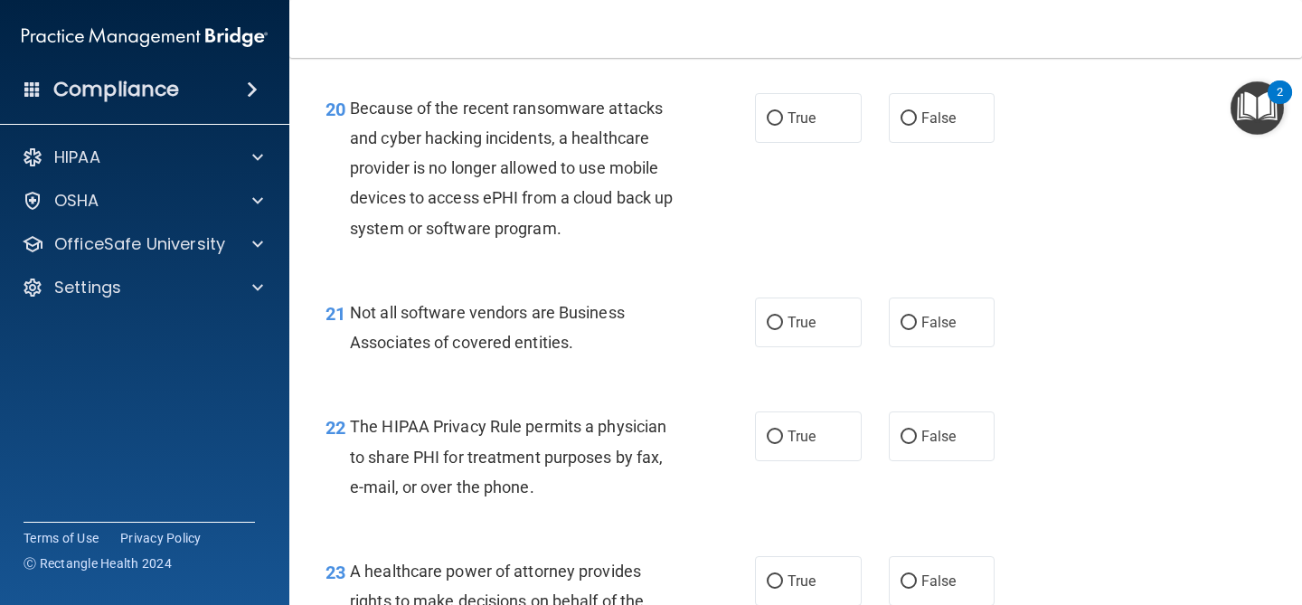
scroll to position [3336, 0]
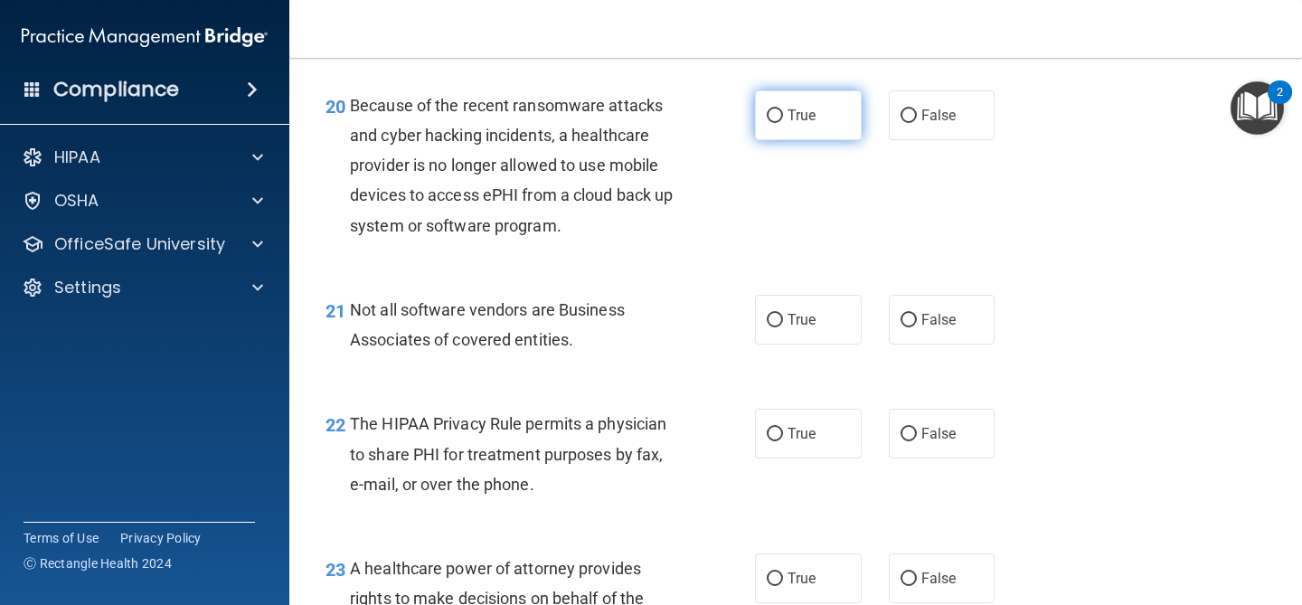
click at [802, 123] on span "True" at bounding box center [802, 115] width 28 height 17
click at [783, 123] on input "True" at bounding box center [775, 116] width 16 height 14
radio input "true"
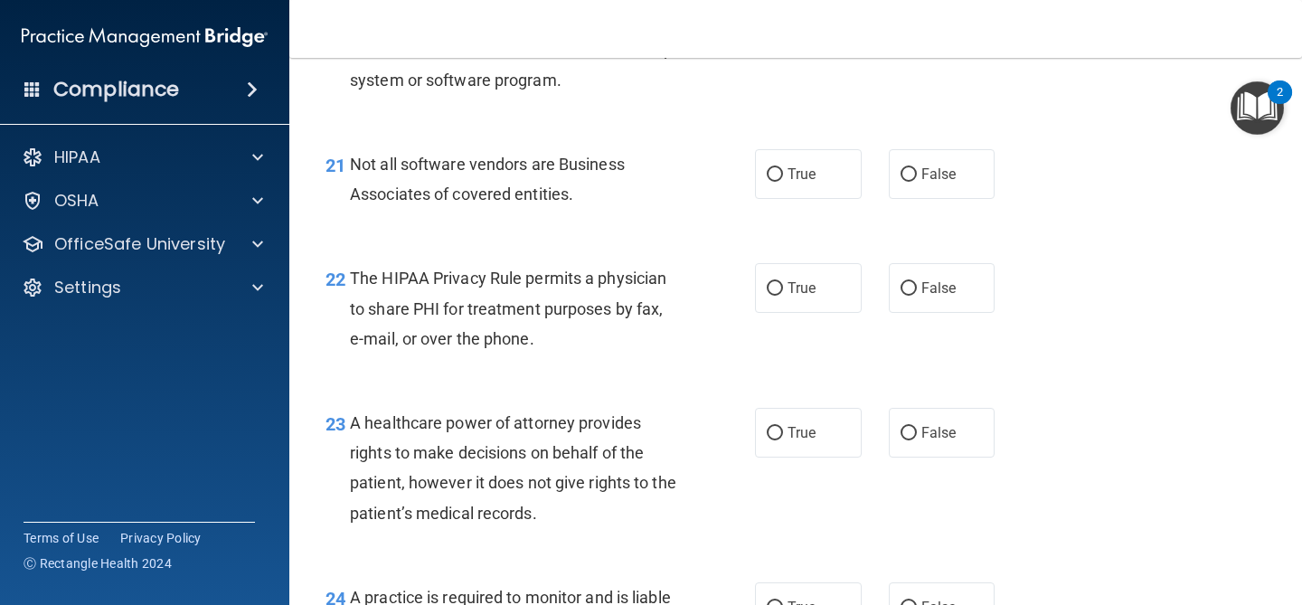
scroll to position [3484, 0]
click at [843, 292] on label "True" at bounding box center [808, 286] width 107 height 50
click at [783, 292] on input "True" at bounding box center [775, 287] width 16 height 14
radio input "true"
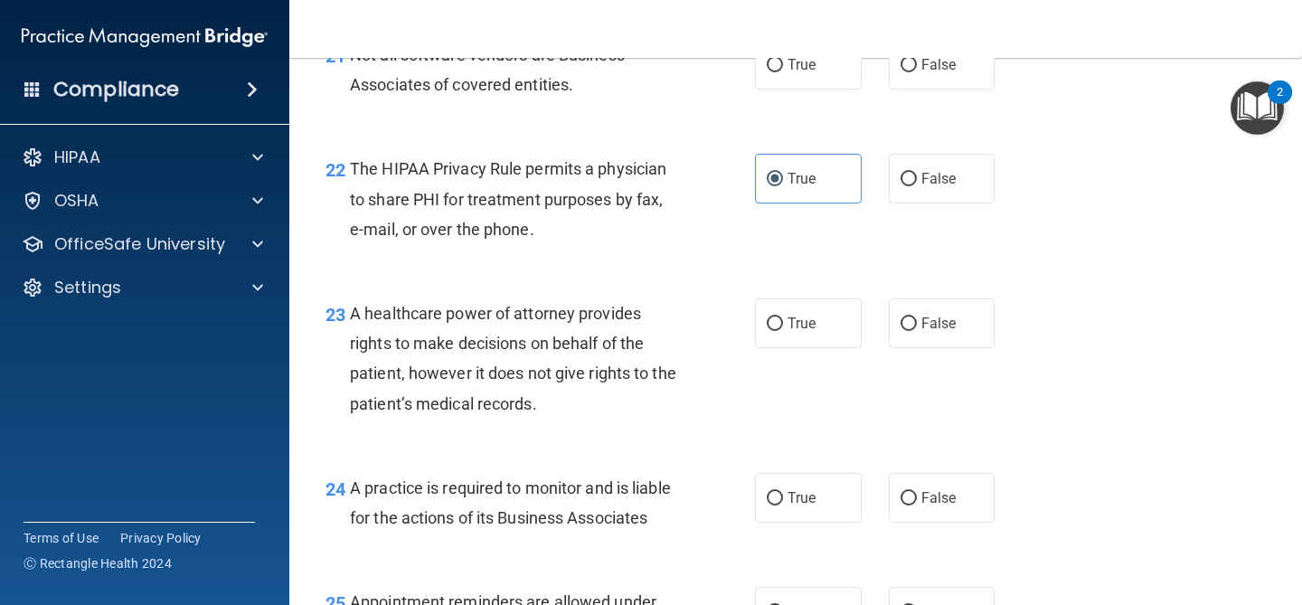
scroll to position [3608, 0]
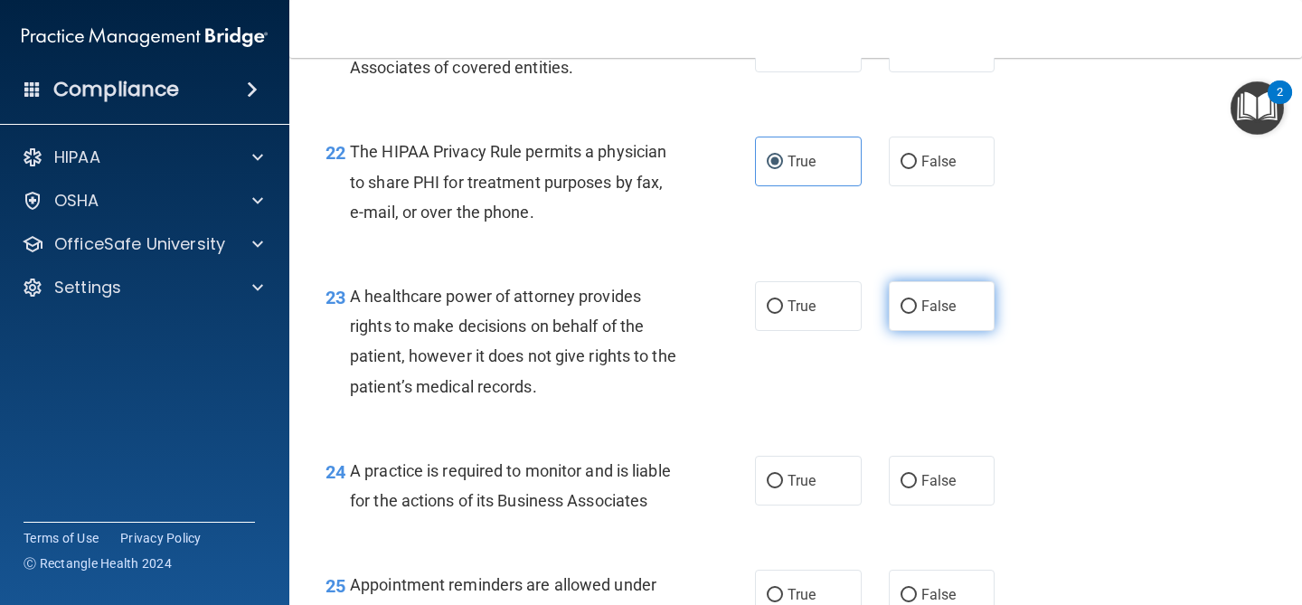
click at [937, 297] on label "False" at bounding box center [942, 306] width 107 height 50
click at [917, 300] on input "False" at bounding box center [909, 307] width 16 height 14
radio input "true"
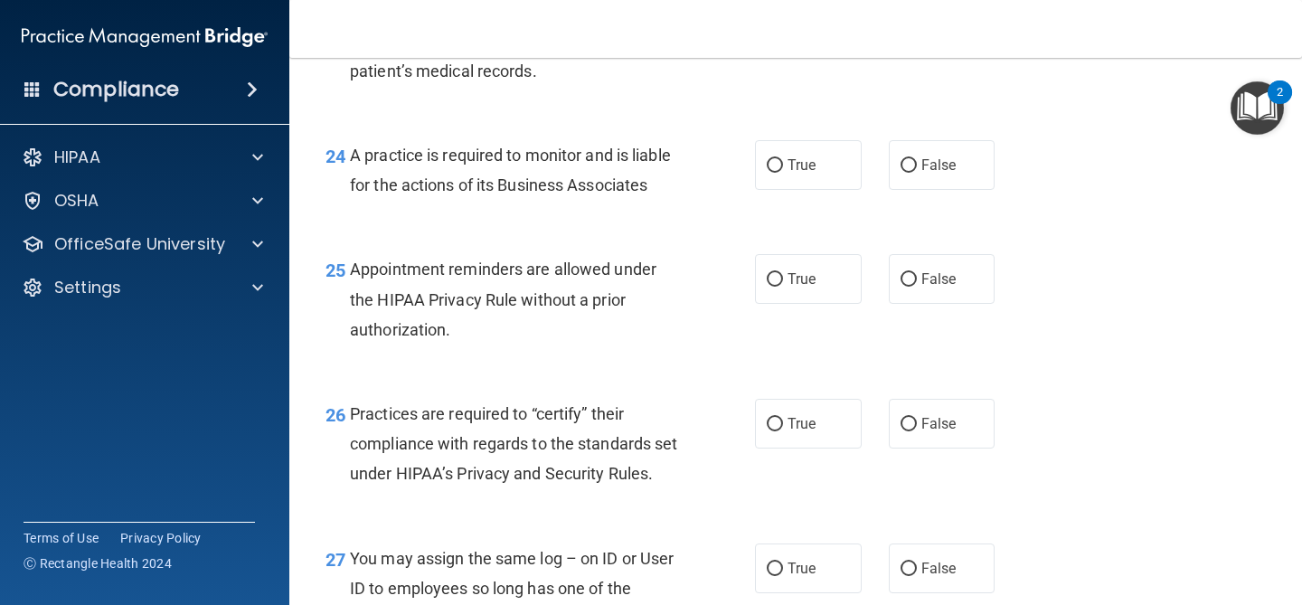
scroll to position [3932, 0]
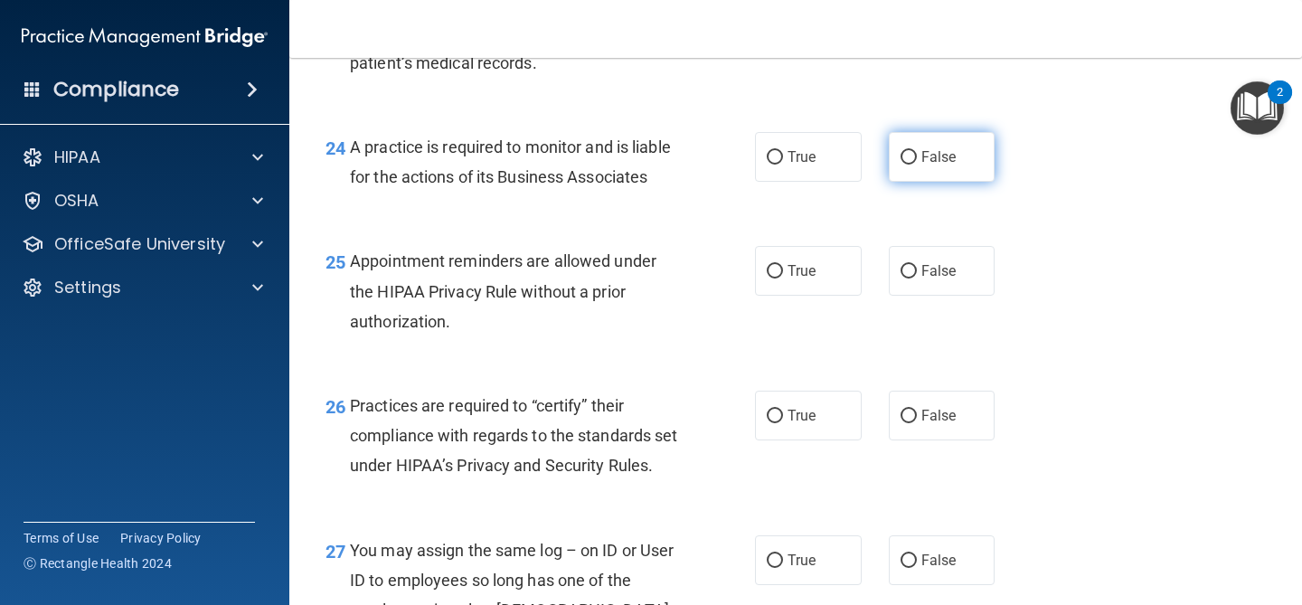
click at [908, 156] on input "False" at bounding box center [909, 158] width 16 height 14
radio input "true"
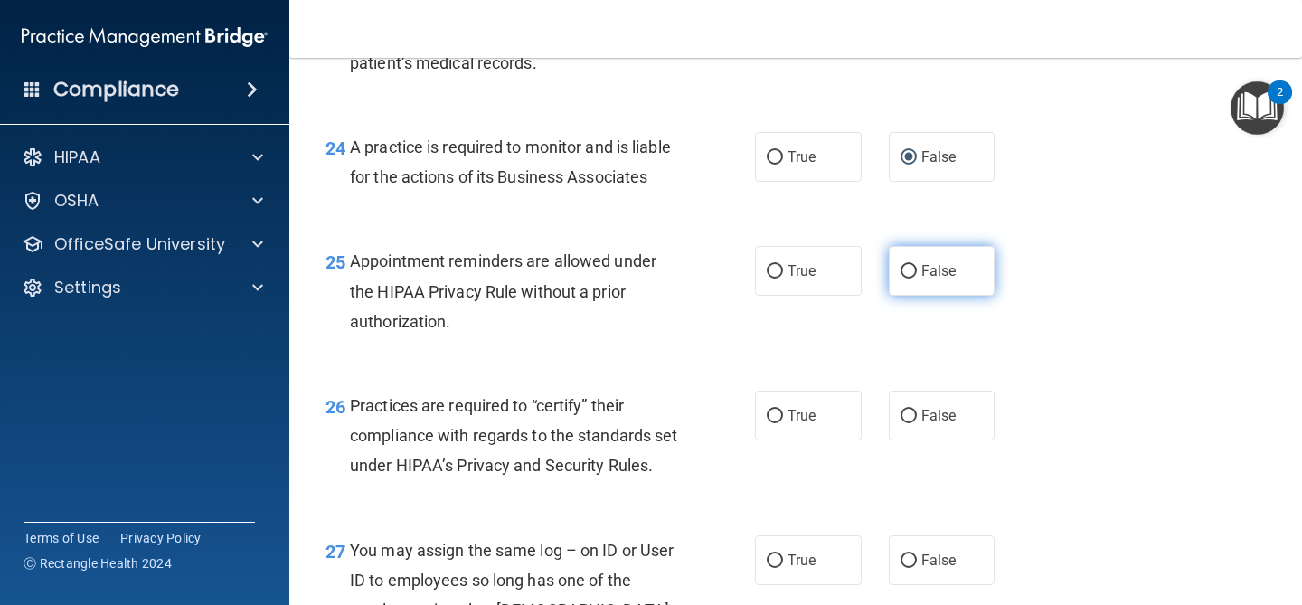
click at [924, 283] on label "False" at bounding box center [942, 271] width 107 height 50
click at [917, 278] on input "False" at bounding box center [909, 272] width 16 height 14
radio input "true"
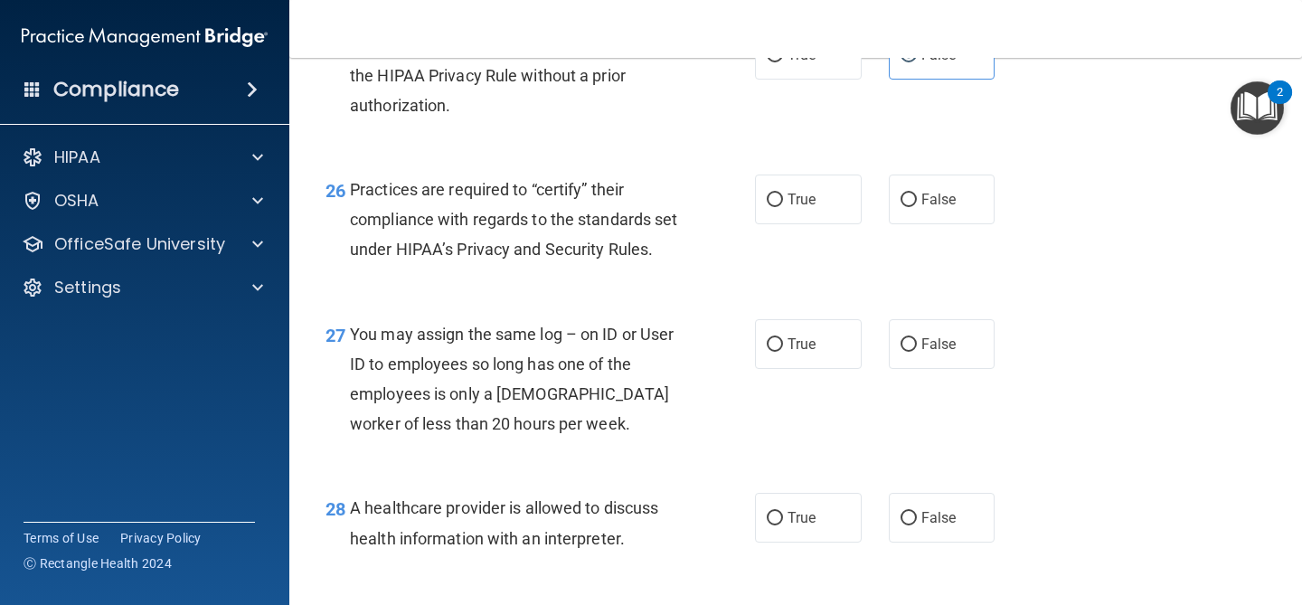
scroll to position [4154, 0]
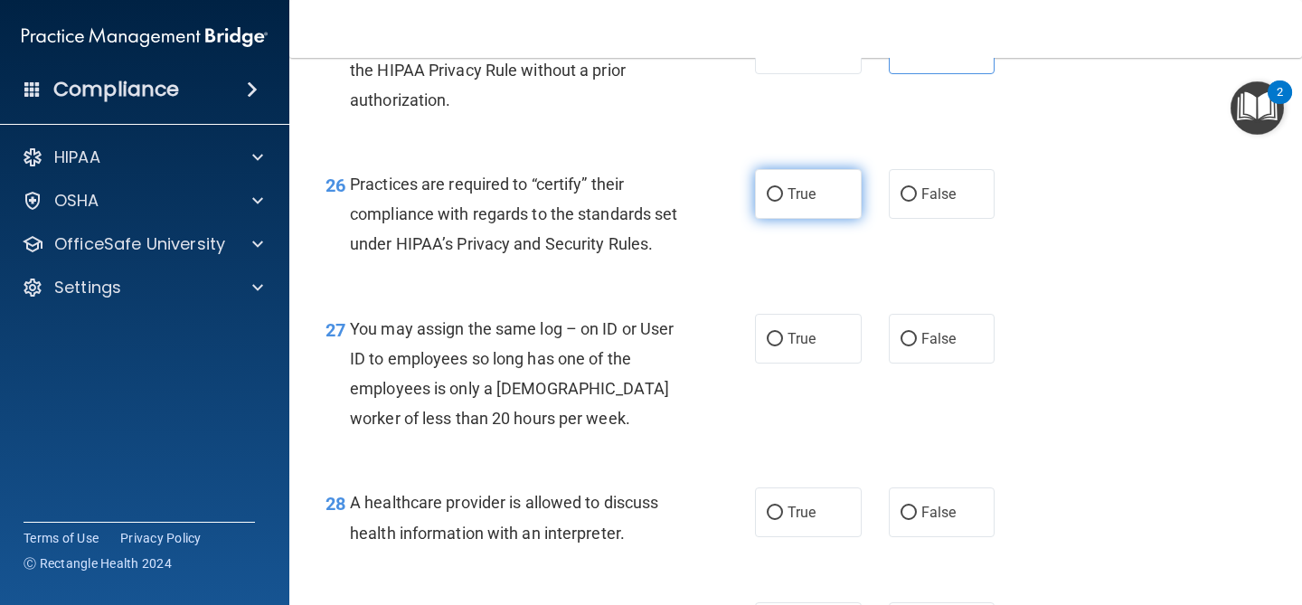
click at [847, 203] on label "True" at bounding box center [808, 194] width 107 height 50
click at [783, 202] on input "True" at bounding box center [775, 195] width 16 height 14
radio input "true"
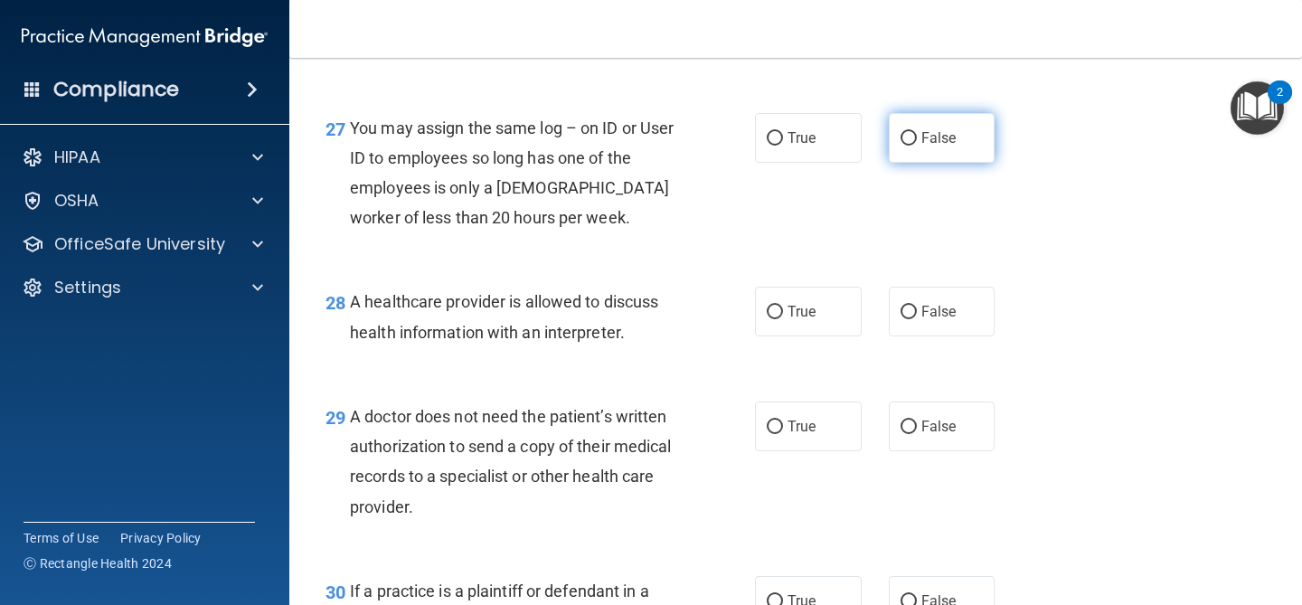
click at [897, 163] on label "False" at bounding box center [942, 138] width 107 height 50
click at [901, 146] on input "False" at bounding box center [909, 139] width 16 height 14
radio input "true"
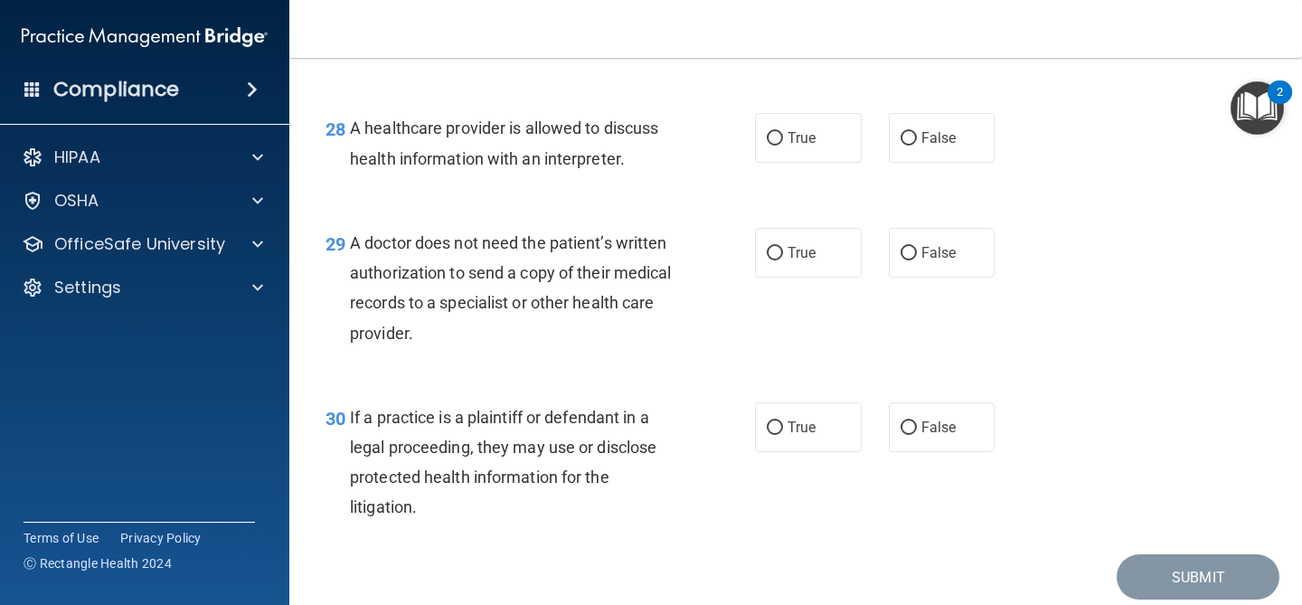
scroll to position [4533, 0]
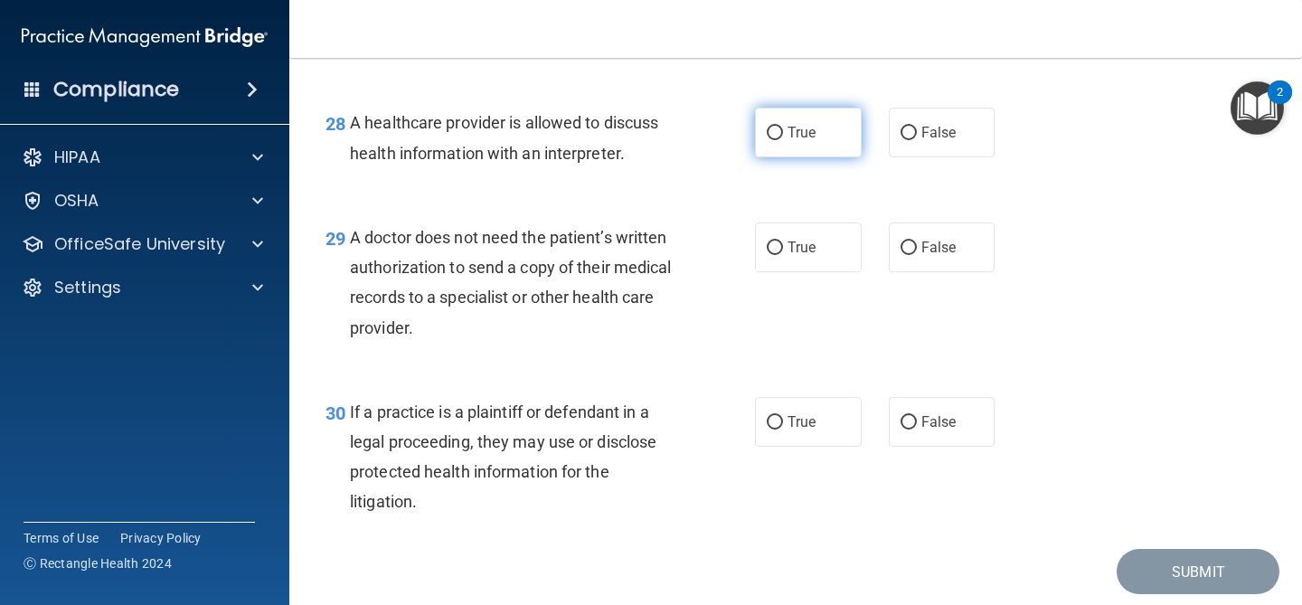
click at [797, 141] on span "True" at bounding box center [802, 132] width 28 height 17
click at [783, 140] on input "True" at bounding box center [775, 134] width 16 height 14
radio input "true"
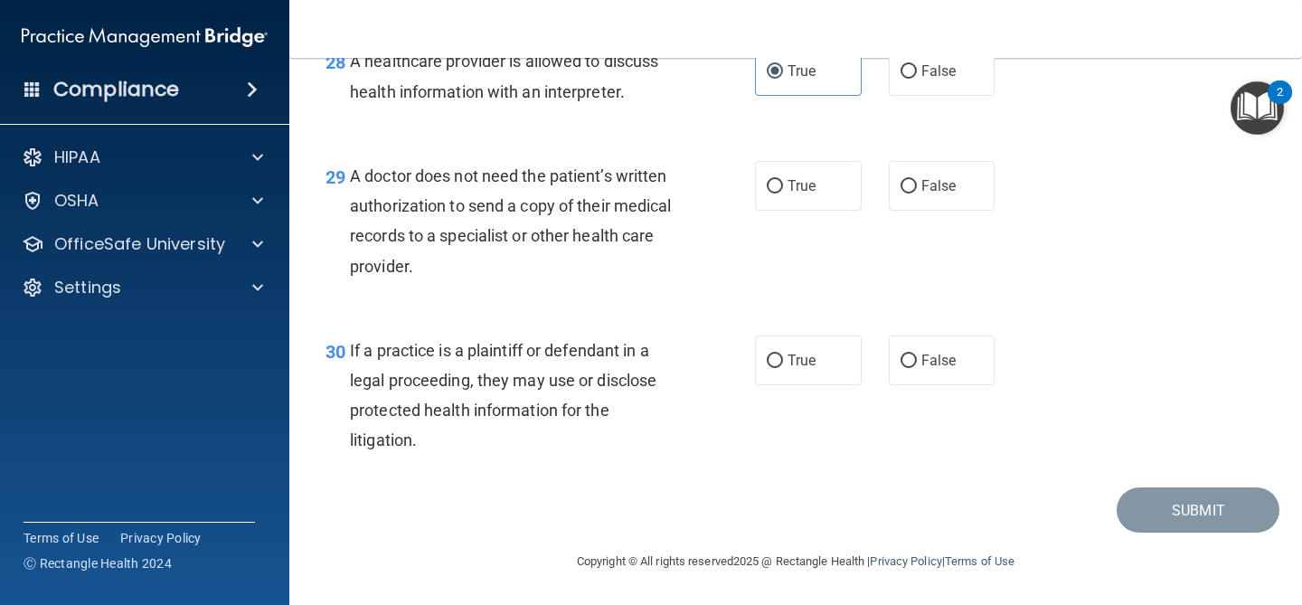
scroll to position [4626, 0]
click at [943, 192] on span "False" at bounding box center [938, 185] width 35 height 17
click at [917, 192] on input "False" at bounding box center [909, 187] width 16 height 14
radio input "true"
click at [819, 359] on label "True" at bounding box center [808, 360] width 107 height 50
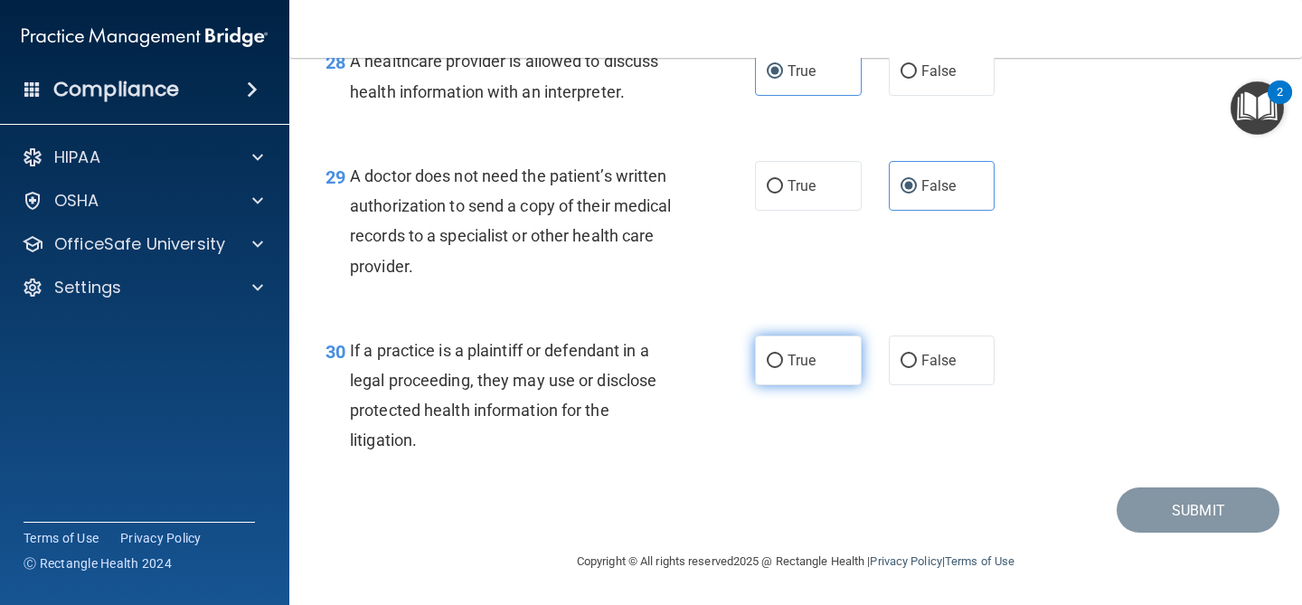
click at [783, 359] on input "True" at bounding box center [775, 361] width 16 height 14
radio input "true"
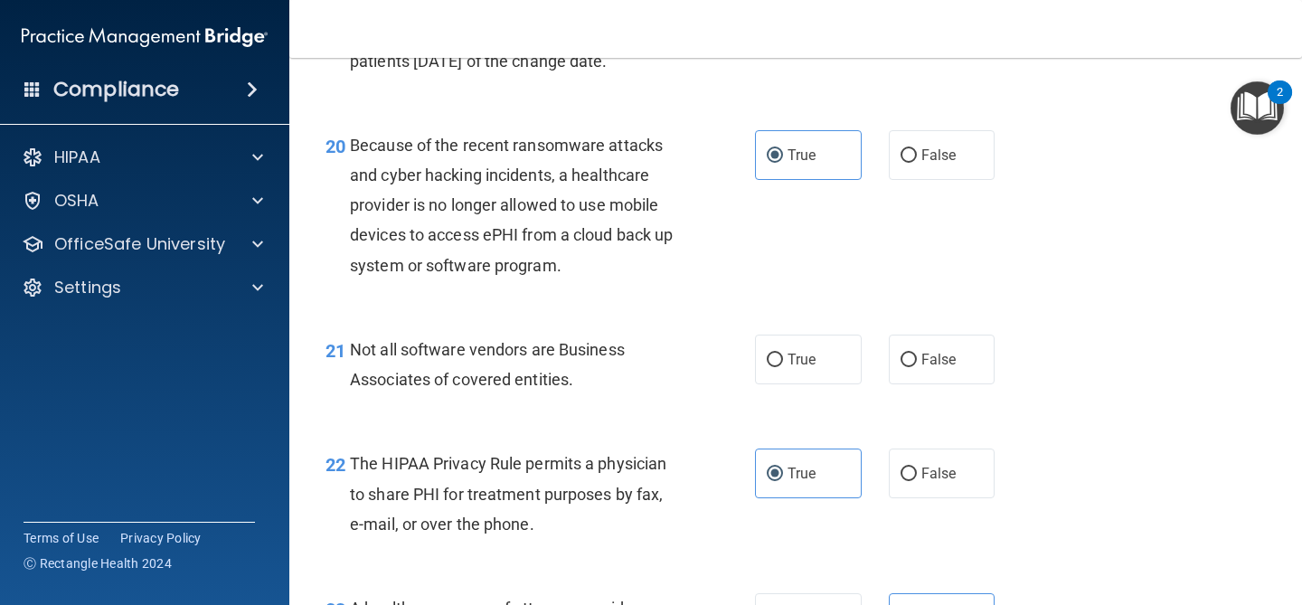
scroll to position [3295, 0]
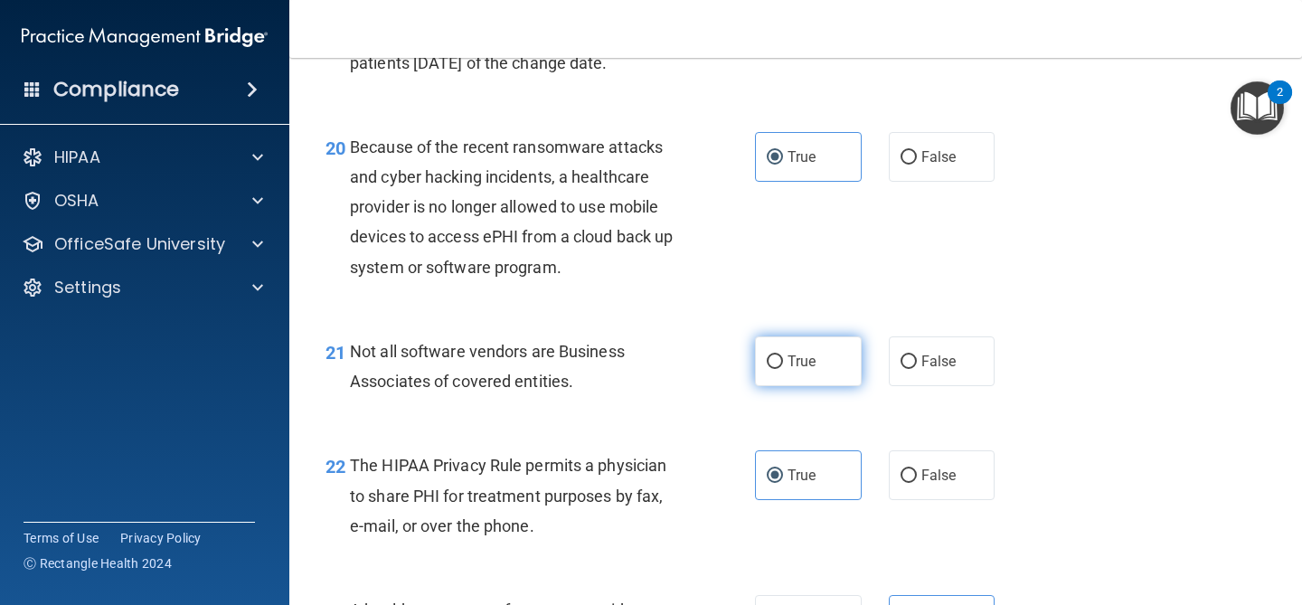
click at [840, 365] on label "True" at bounding box center [808, 361] width 107 height 50
click at [783, 365] on input "True" at bounding box center [775, 362] width 16 height 14
radio input "true"
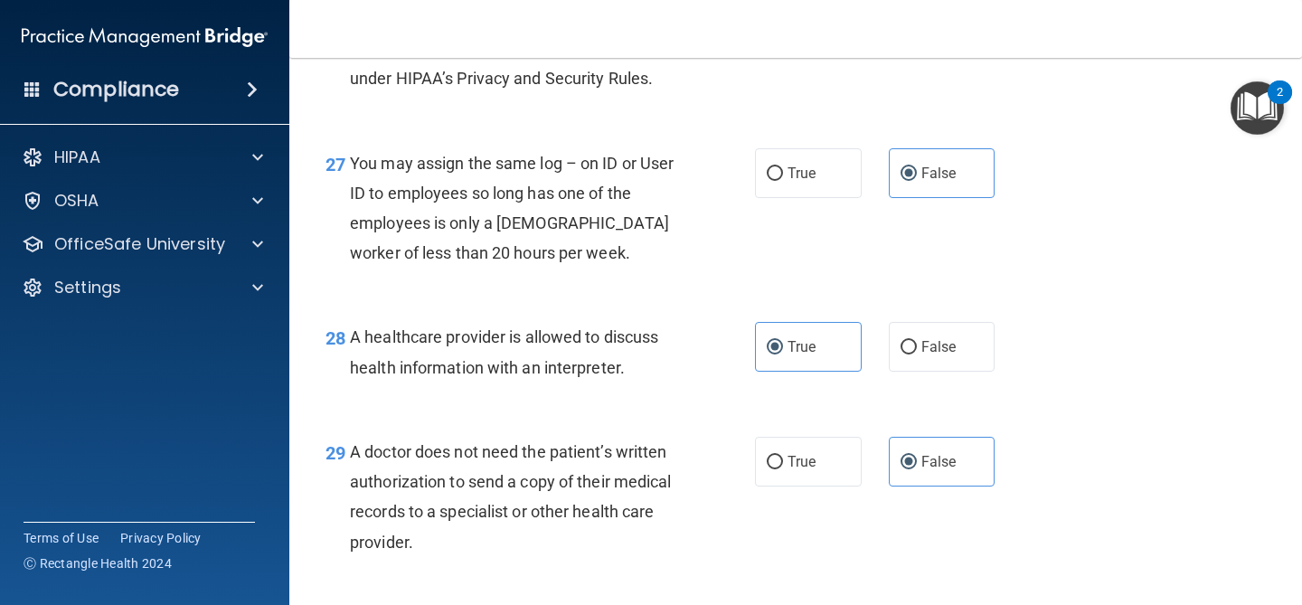
scroll to position [4626, 0]
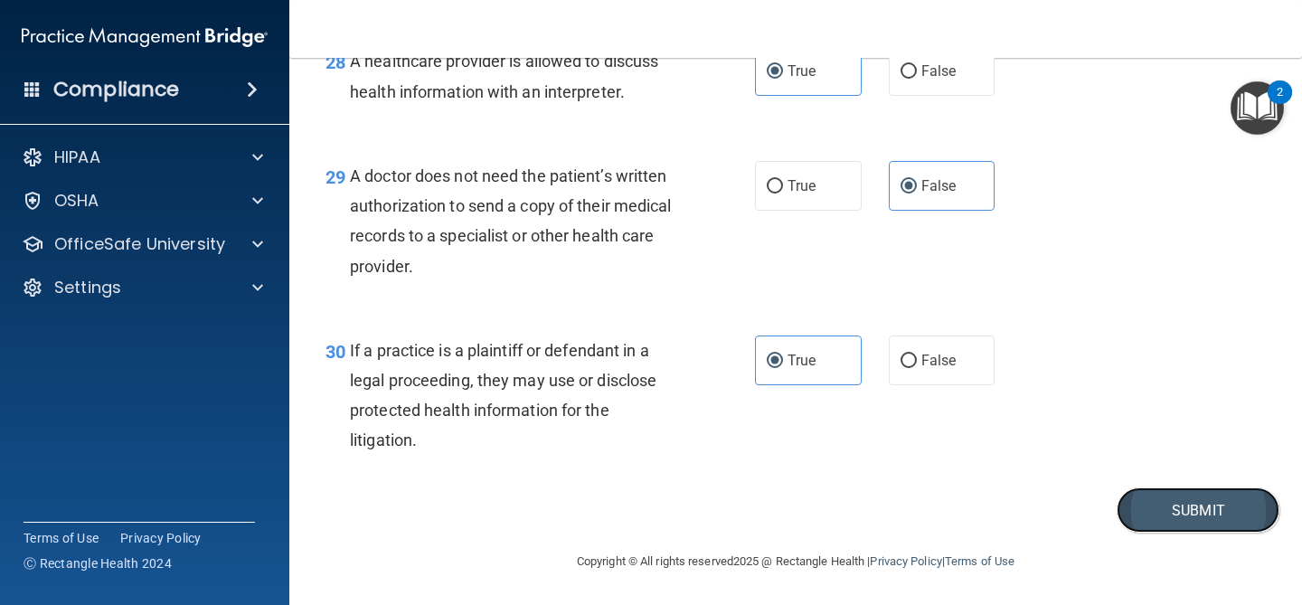
click at [1193, 499] on button "Submit" at bounding box center [1198, 510] width 163 height 46
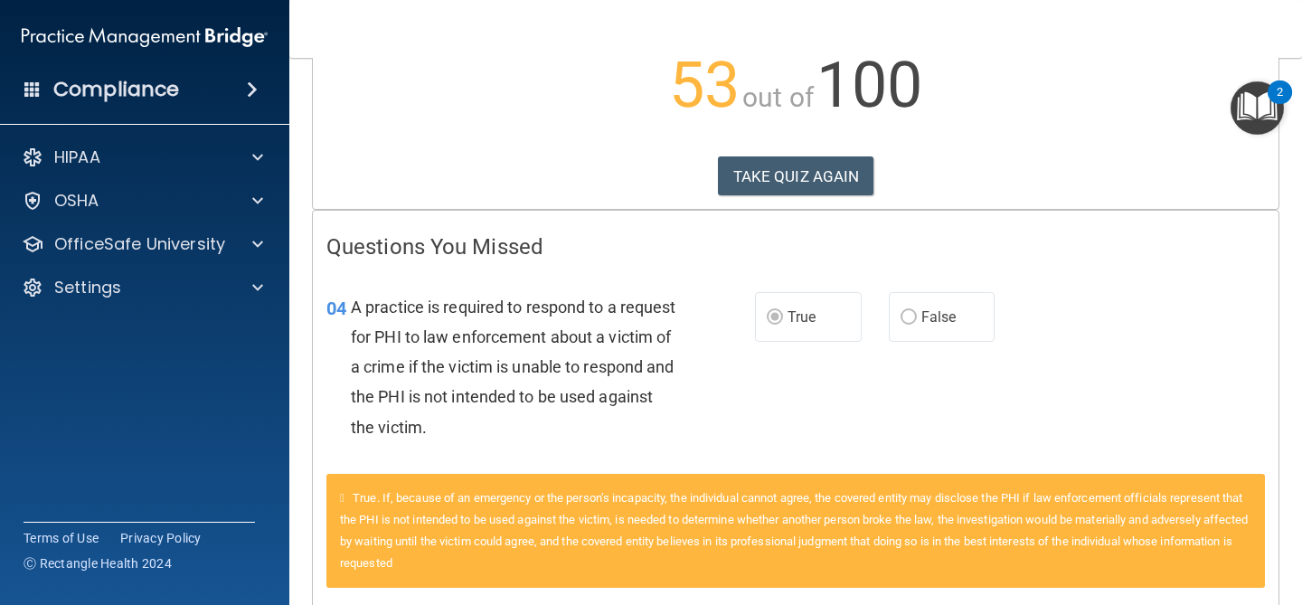
scroll to position [224, 0]
